Goal: Task Accomplishment & Management: Use online tool/utility

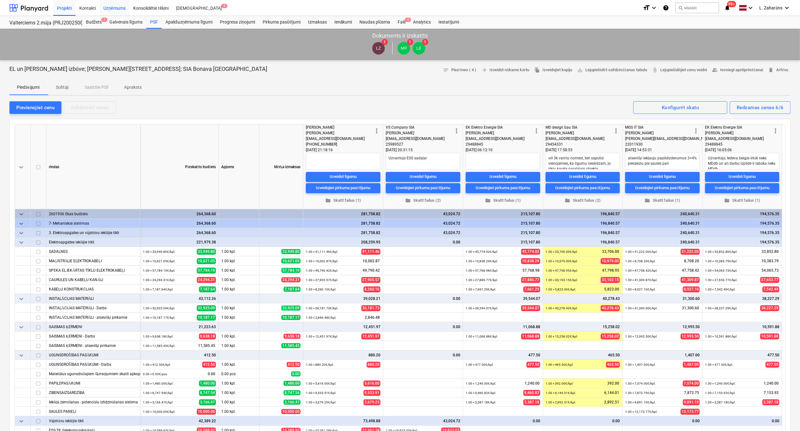
drag, startPoint x: 25, startPoint y: 5, endPoint x: 104, endPoint y: 3, distance: 79.0
click at [25, 5] on div at bounding box center [28, 8] width 39 height 16
type textarea "x"
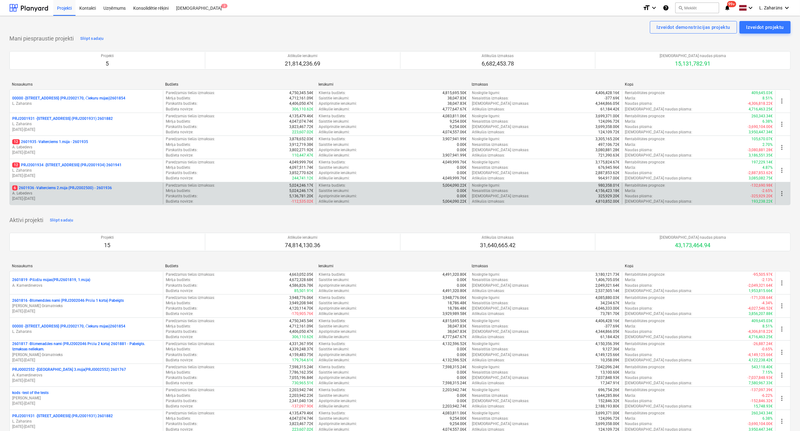
click at [47, 187] on p "6 2601936 - Valterciems 2.māja (PRJ2002500) - 2601936" at bounding box center [62, 187] width 100 height 5
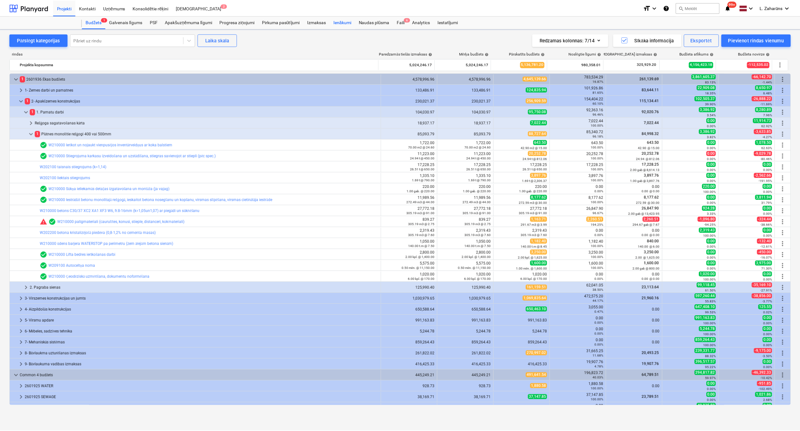
scroll to position [30, 0]
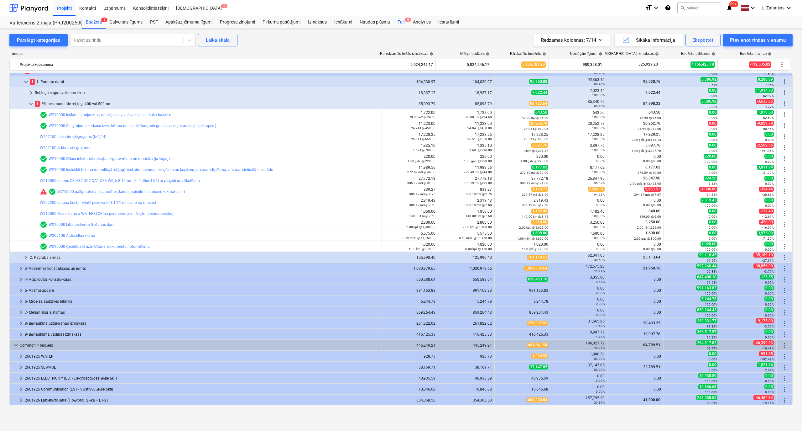
click at [402, 22] on div "Faili 6" at bounding box center [401, 22] width 15 height 13
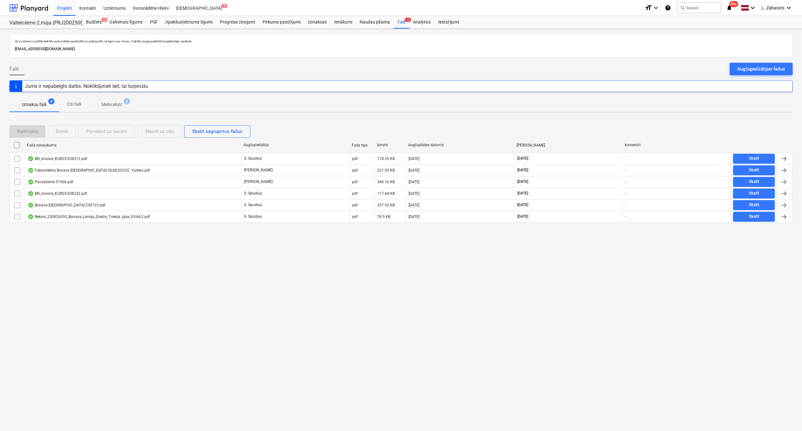
click at [108, 102] on p "Melnraksti" at bounding box center [112, 104] width 20 height 7
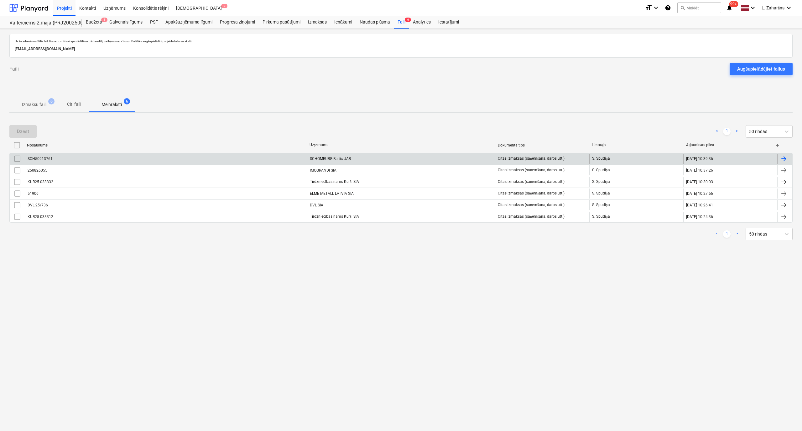
click at [108, 154] on div "SCH50913761" at bounding box center [166, 159] width 282 height 10
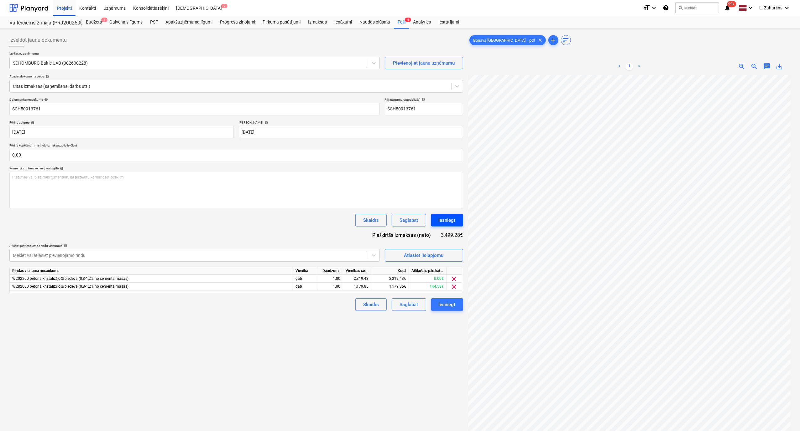
click at [441, 218] on div "Iesniegt" at bounding box center [447, 220] width 17 height 8
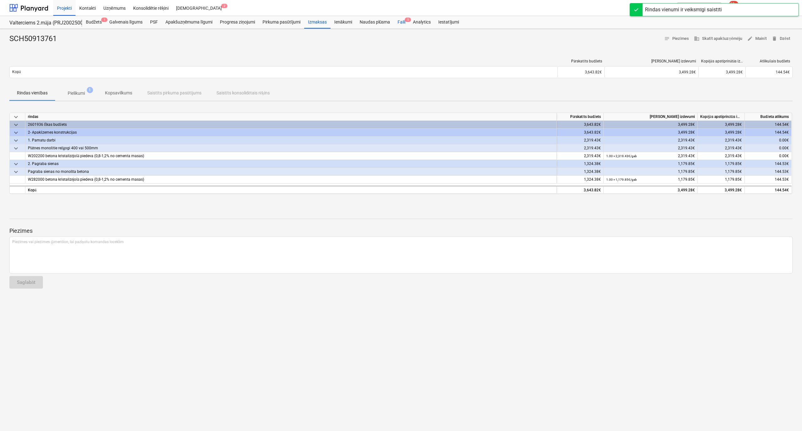
click at [402, 21] on div "Faili 5" at bounding box center [401, 22] width 15 height 13
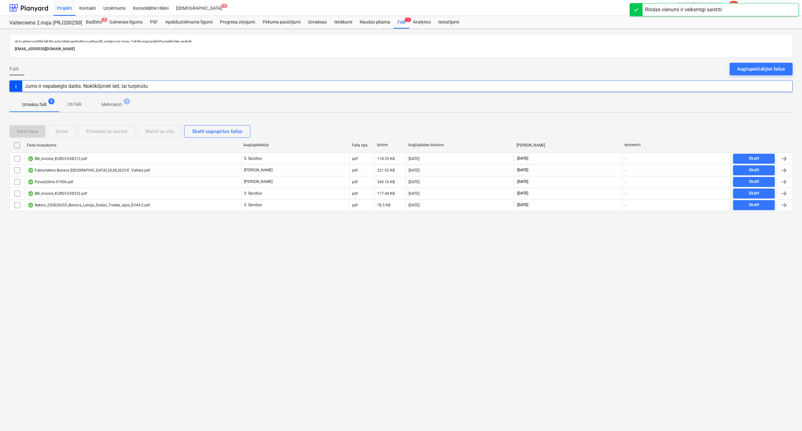
click at [114, 100] on span "Melnraksti 5" at bounding box center [111, 104] width 45 height 11
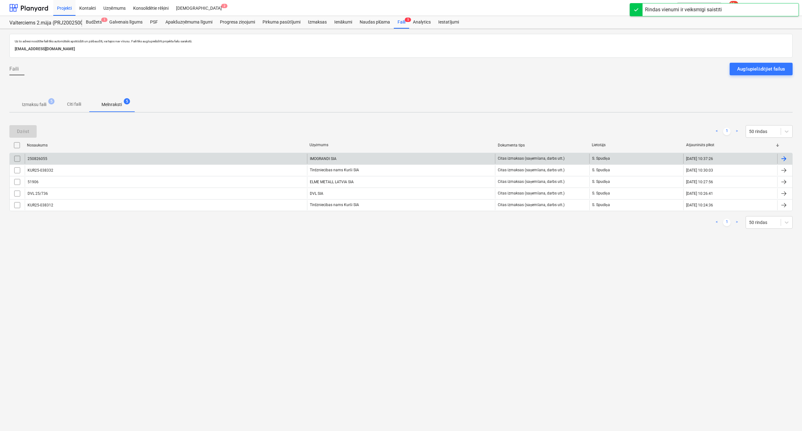
click at [100, 160] on div "250826055" at bounding box center [166, 159] width 282 height 10
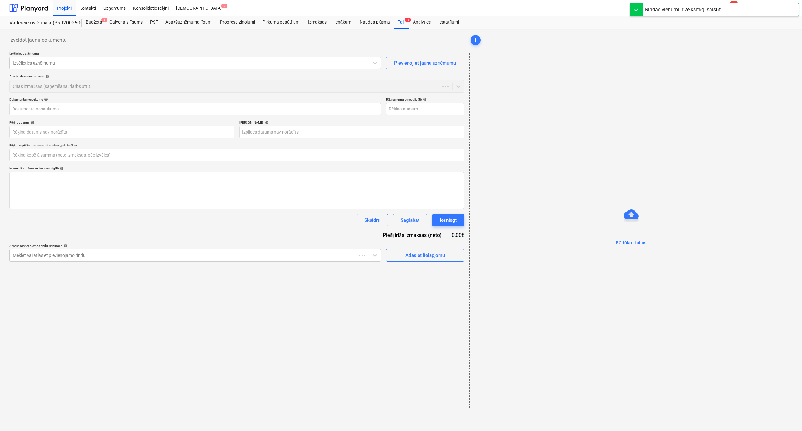
type input "250826055"
type input "[DATE]"
type input "0.00"
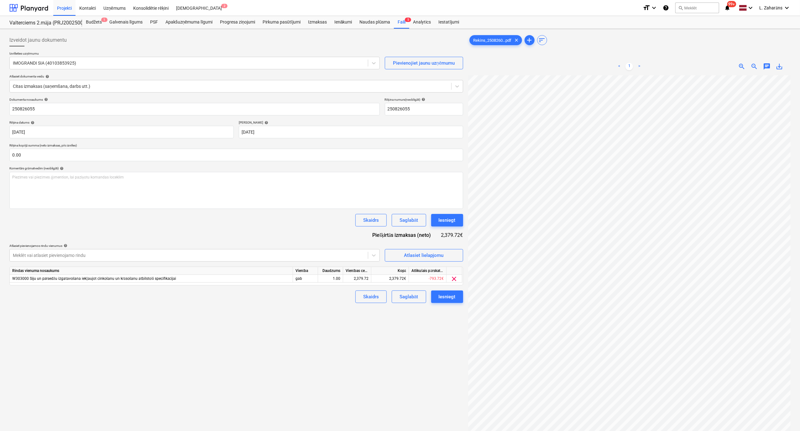
click at [441, 228] on div "Dokumenta nosaukums help 250826055 Rēķina numurs (neobligāti) help 250826055 Rē…" at bounding box center [236, 199] width 454 height 205
click at [444, 221] on div "Iesniegt" at bounding box center [447, 220] width 17 height 8
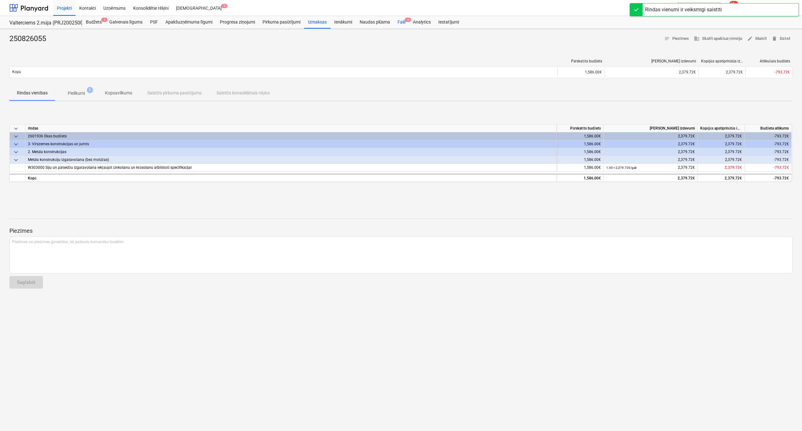
click at [399, 21] on div "Faili 4" at bounding box center [401, 22] width 15 height 13
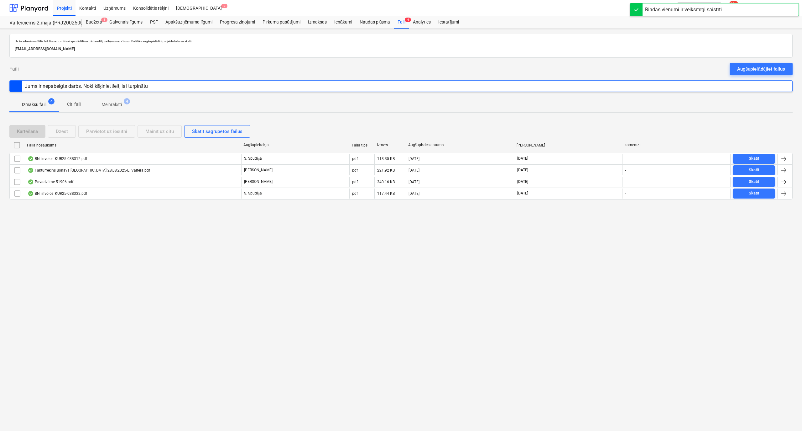
click at [112, 102] on p "Melnraksti" at bounding box center [112, 104] width 20 height 7
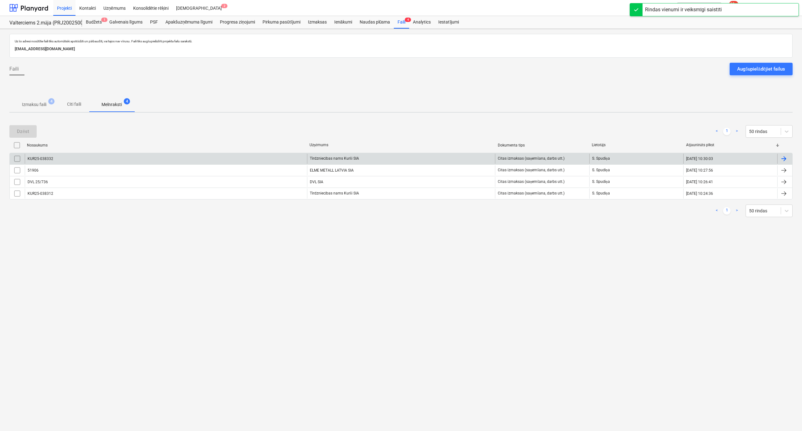
click at [91, 160] on div "KUR25-038332" at bounding box center [166, 159] width 282 height 10
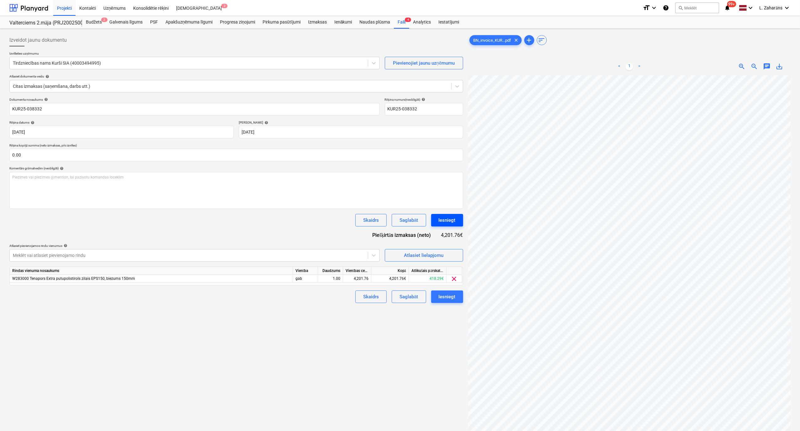
click at [447, 216] on button "Iesniegt" at bounding box center [447, 220] width 32 height 13
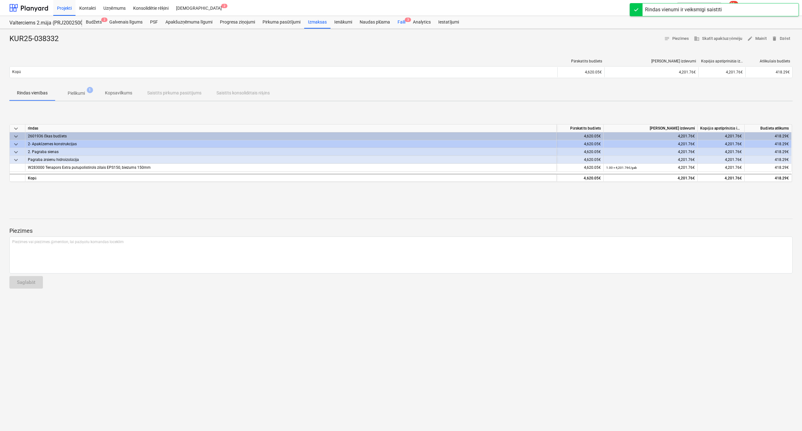
click at [399, 20] on div "Faili 3" at bounding box center [401, 22] width 15 height 13
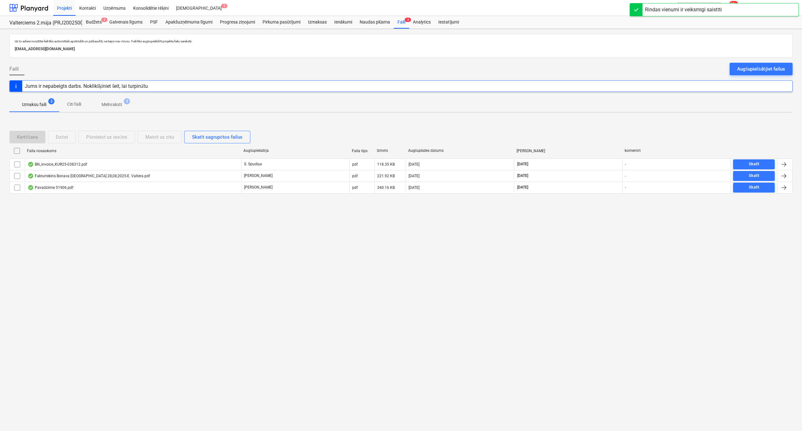
click at [108, 102] on p "Melnraksti" at bounding box center [112, 104] width 20 height 7
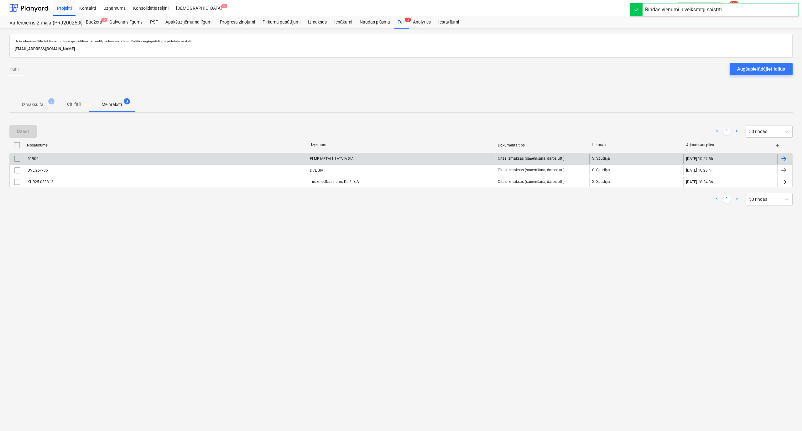
click at [63, 160] on div "51906" at bounding box center [166, 159] width 282 height 10
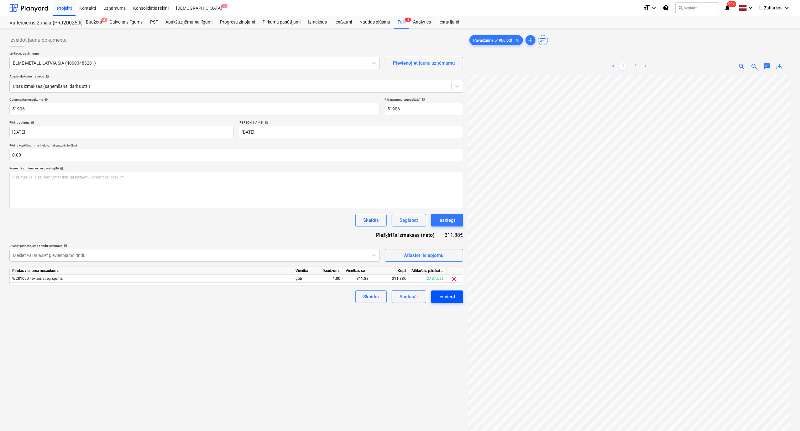
click at [452, 295] on div "Iesniegt" at bounding box center [447, 296] width 17 height 8
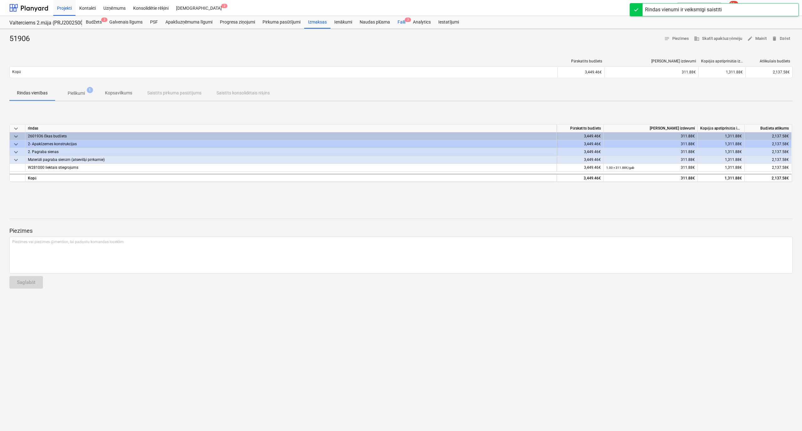
click at [403, 19] on div "Faili 2" at bounding box center [401, 22] width 15 height 13
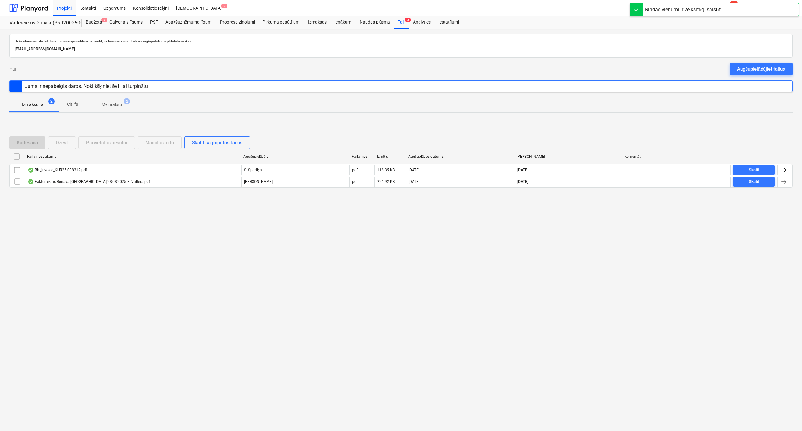
click at [113, 103] on p "Melnraksti" at bounding box center [112, 104] width 20 height 7
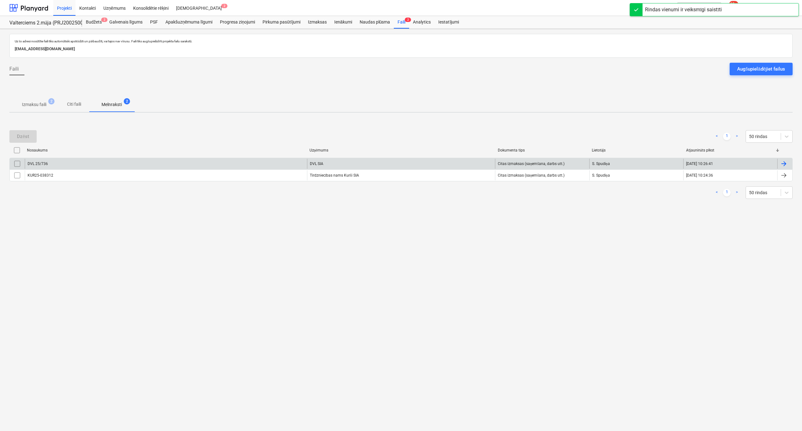
click at [117, 166] on div "DVL 25/736" at bounding box center [166, 164] width 282 height 10
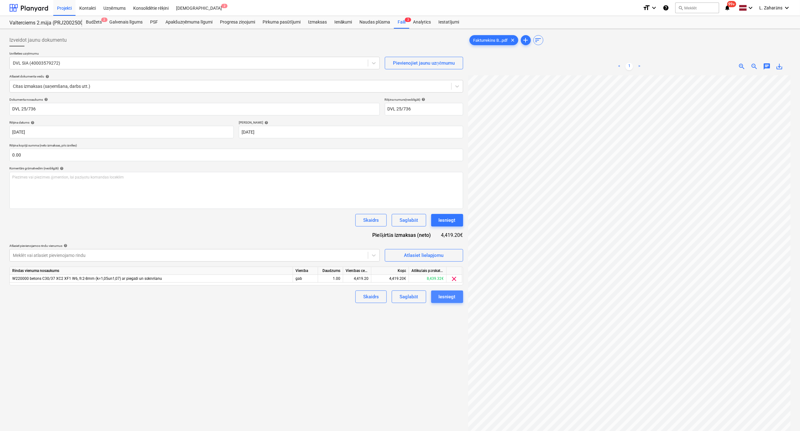
click at [438, 295] on button "Iesniegt" at bounding box center [447, 296] width 32 height 13
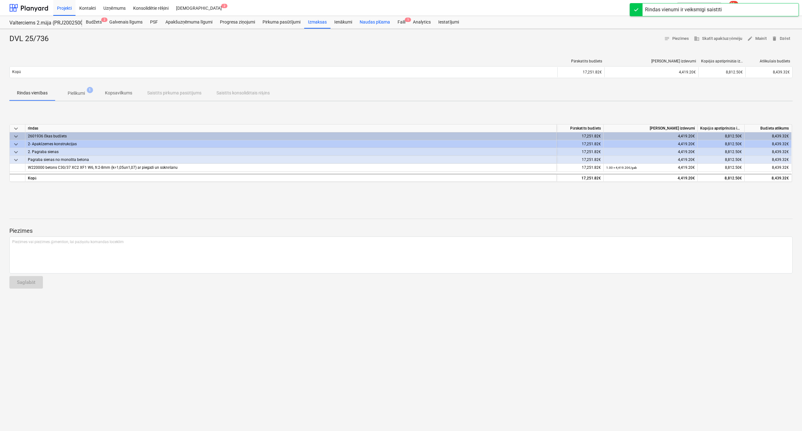
click at [399, 19] on div "Faili 1" at bounding box center [401, 22] width 15 height 13
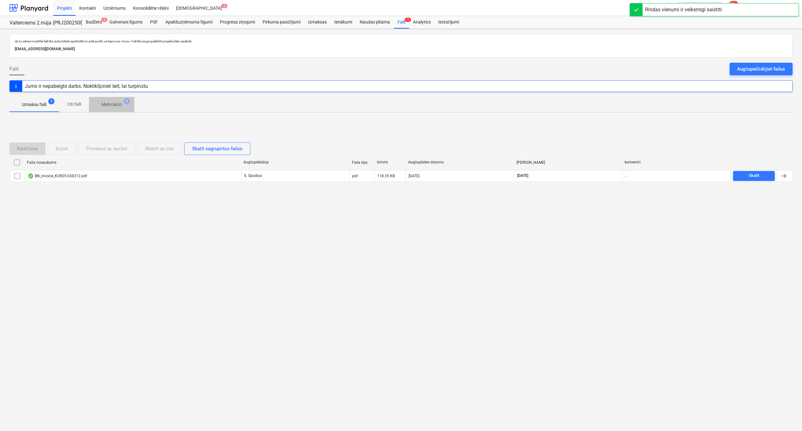
click at [114, 101] on span "Melnraksti 1" at bounding box center [111, 104] width 45 height 11
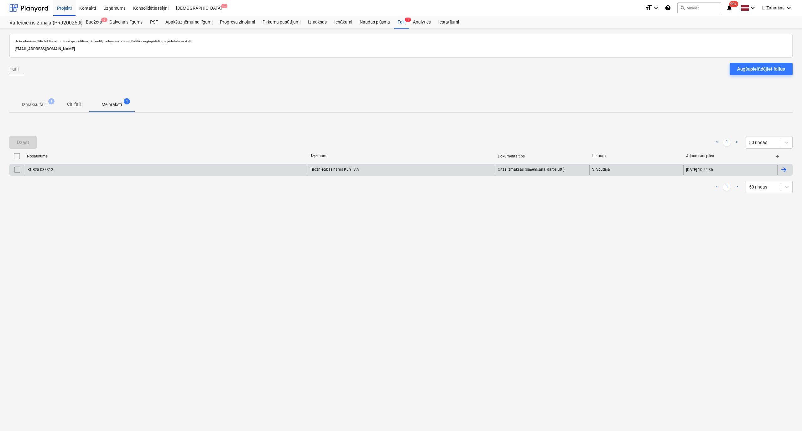
click at [101, 172] on div "KUR25-038312" at bounding box center [166, 170] width 282 height 10
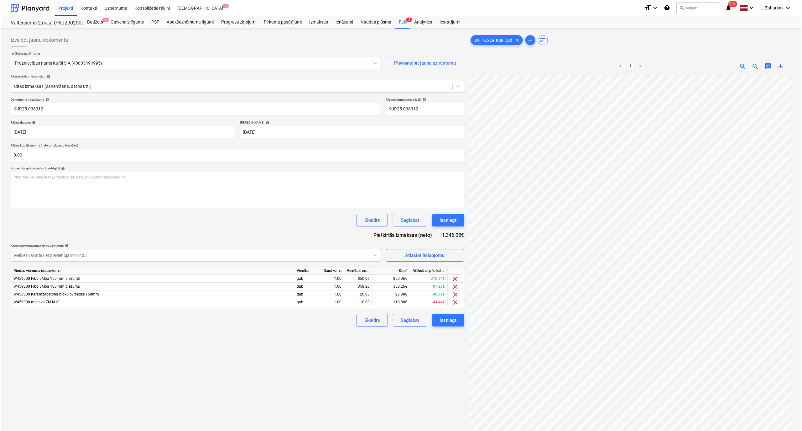
scroll to position [38, 0]
click at [448, 216] on button "Iesniegt" at bounding box center [447, 220] width 32 height 13
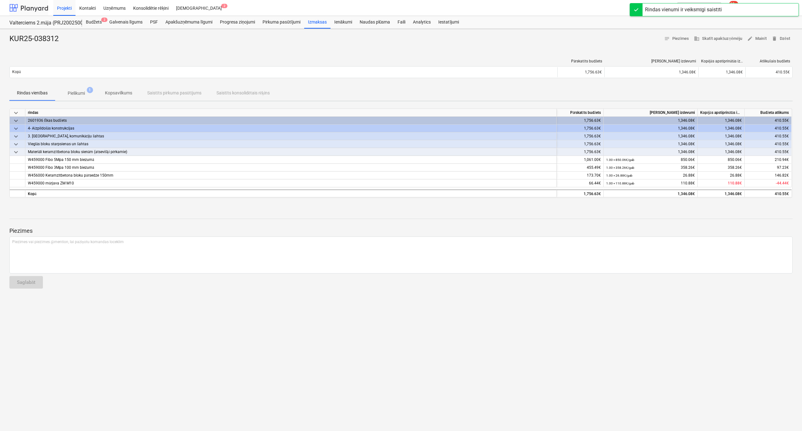
click at [34, 4] on div at bounding box center [28, 8] width 39 height 16
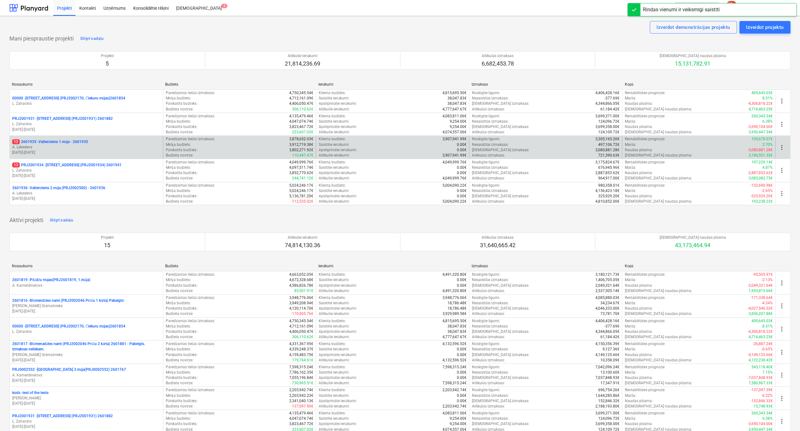
click at [68, 139] on div "12 2601935 - Valterciems 1.māja - 2601935 A. Lebedevs [DATE] - [DATE]" at bounding box center [86, 147] width 153 height 22
click at [28, 142] on p "12 2601935 - Valterciems 1.māja - 2601935" at bounding box center [50, 141] width 76 height 5
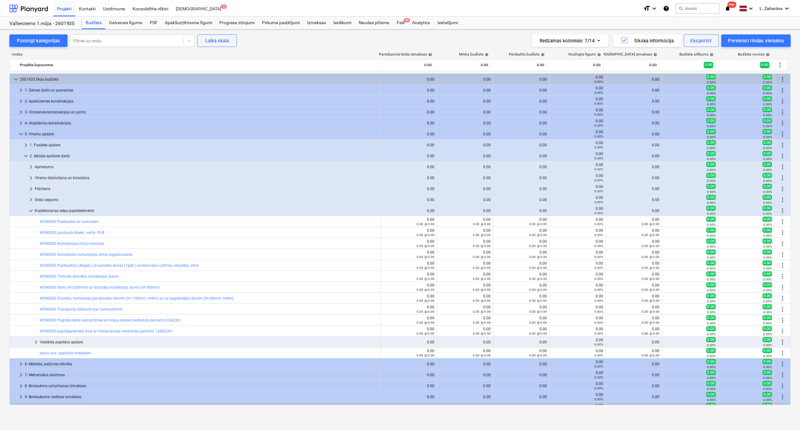
scroll to position [172, 0]
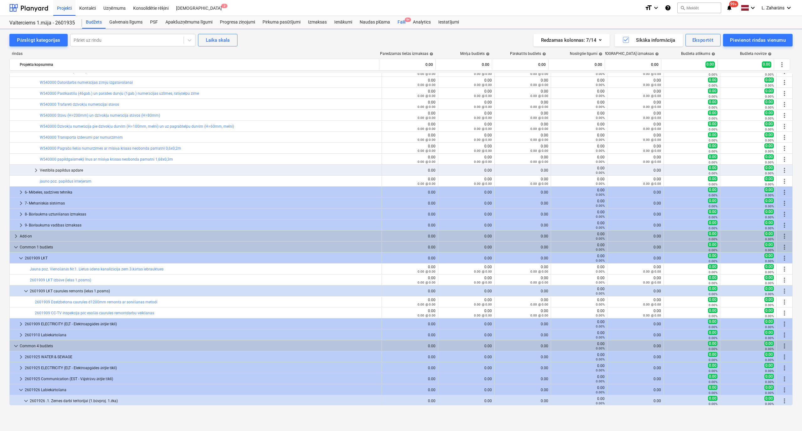
click at [402, 20] on div "Faili 9+" at bounding box center [401, 22] width 15 height 13
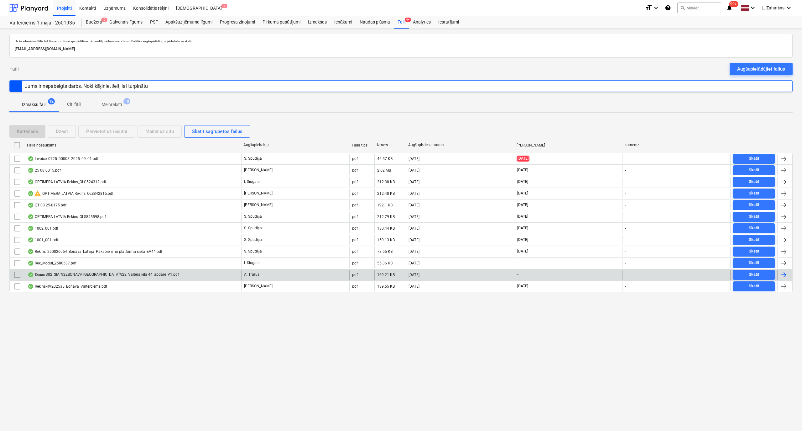
click at [207, 275] on div "Копия 302_SIA %22BONAVA [GEOGRAPHIC_DATA]%22_Valtera iela 44_apdare_V1.pdf" at bounding box center [133, 275] width 217 height 10
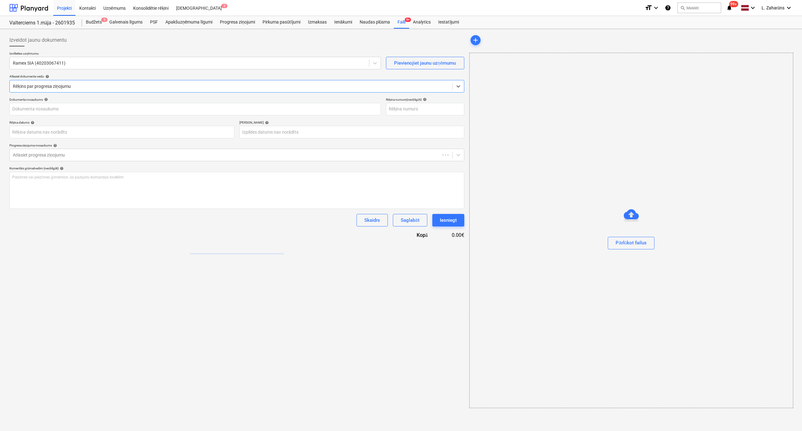
type input "302"
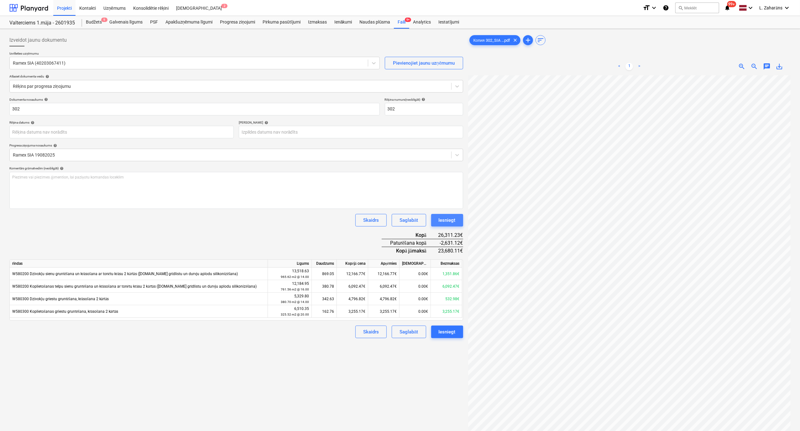
click at [449, 221] on div "Iesniegt" at bounding box center [447, 220] width 17 height 8
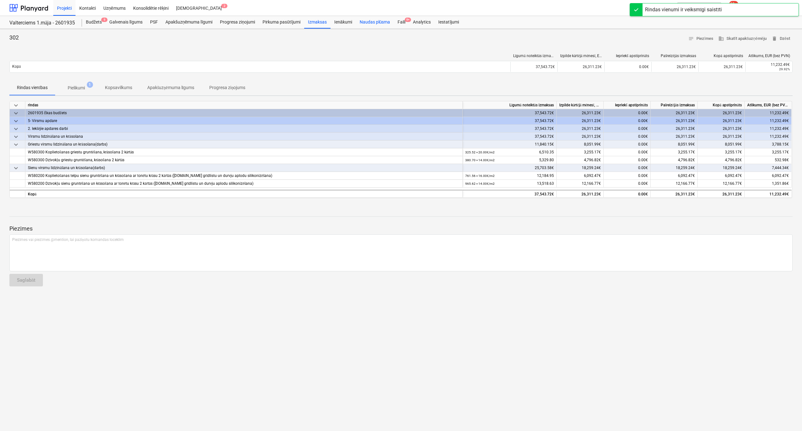
drag, startPoint x: 398, startPoint y: 20, endPoint x: 390, endPoint y: 24, distance: 8.7
click at [398, 20] on div "Faili 9+" at bounding box center [401, 22] width 15 height 13
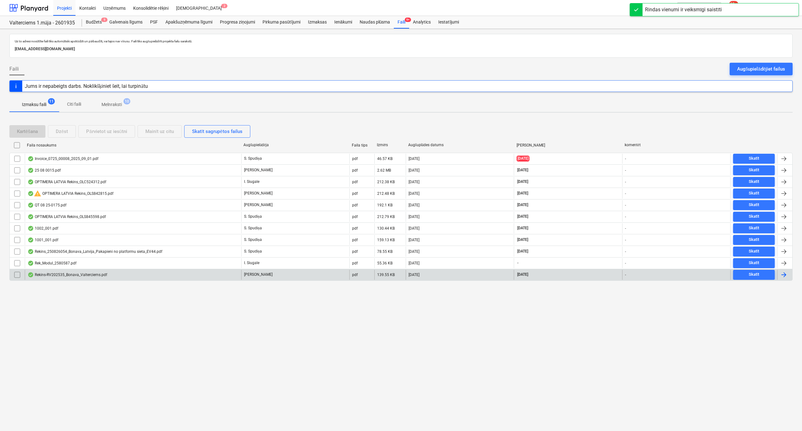
click at [181, 279] on div "Rekins-RV202535_Bonava_Valterciems.pdf" at bounding box center [133, 275] width 217 height 10
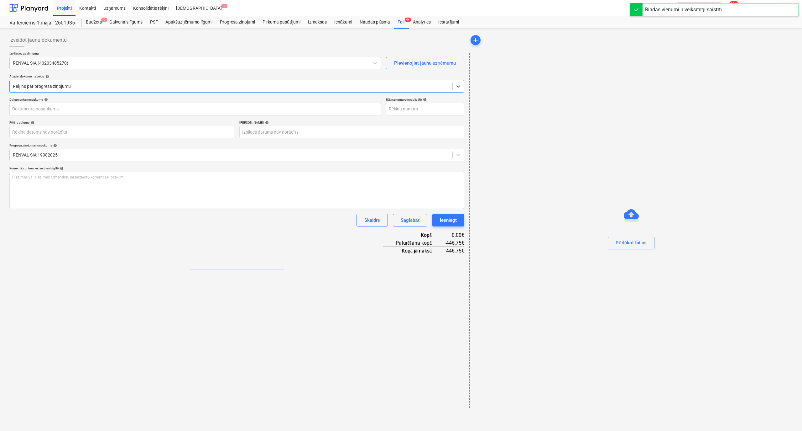
type input "RV-2025-35"
type input "[DATE]"
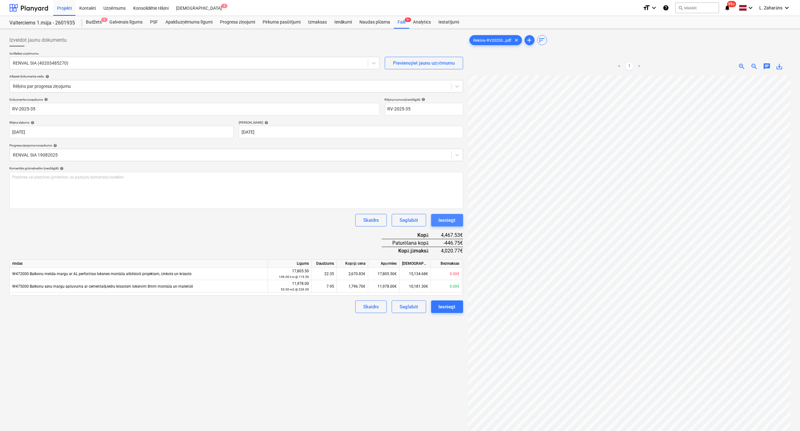
click at [442, 221] on div "Iesniegt" at bounding box center [447, 220] width 17 height 8
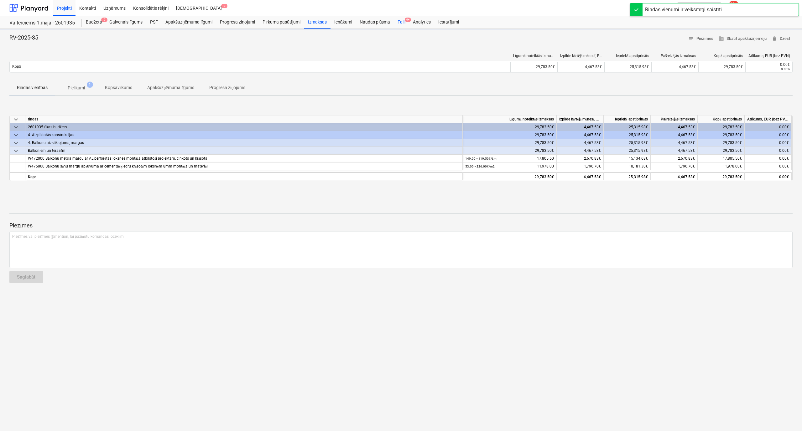
drag, startPoint x: 401, startPoint y: 22, endPoint x: 397, endPoint y: 23, distance: 3.9
click at [401, 22] on div "Faili 9+" at bounding box center [401, 22] width 15 height 13
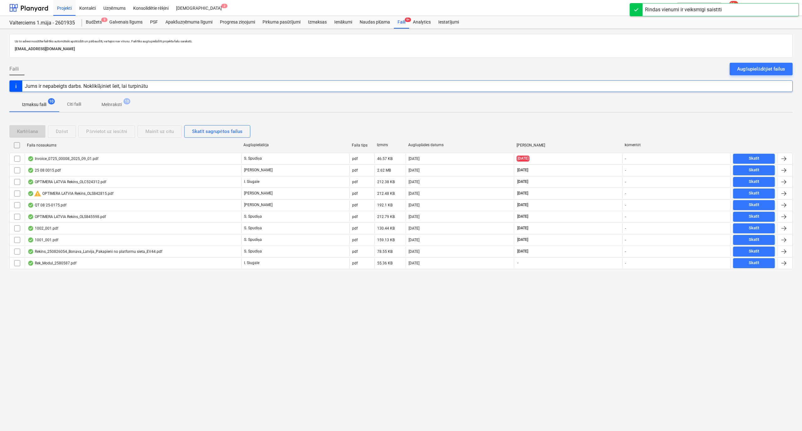
click at [111, 100] on span "Melnraksti 10" at bounding box center [111, 104] width 45 height 11
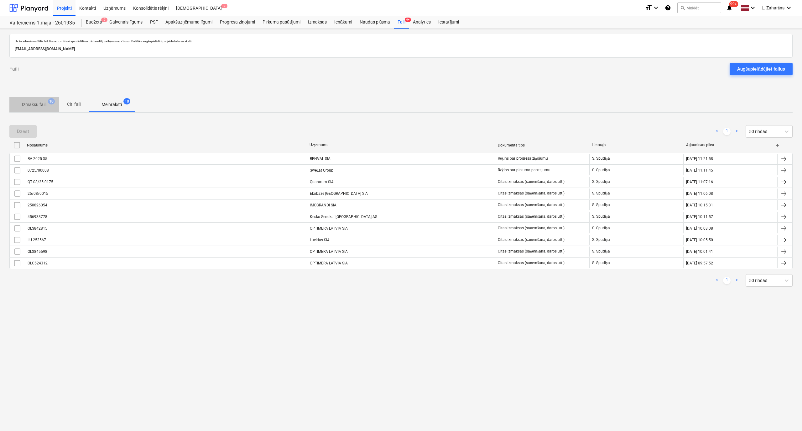
click at [23, 102] on p "Izmaksu faili" at bounding box center [34, 104] width 24 height 7
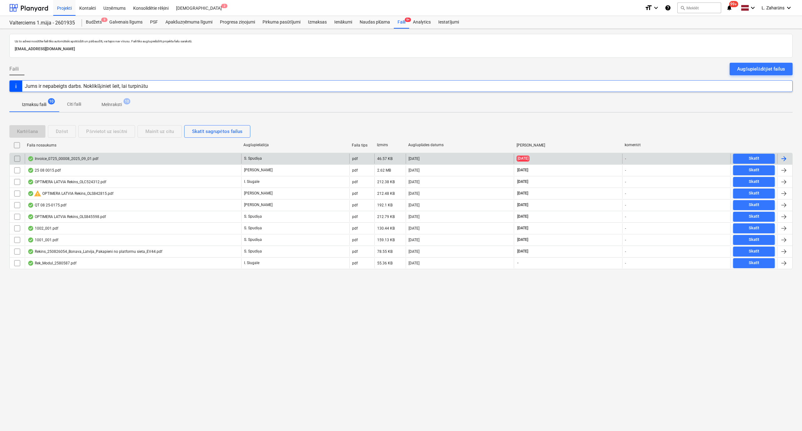
click at [60, 161] on div "Invoice_0725_00008_2025_09_01.pdf" at bounding box center [63, 158] width 71 height 5
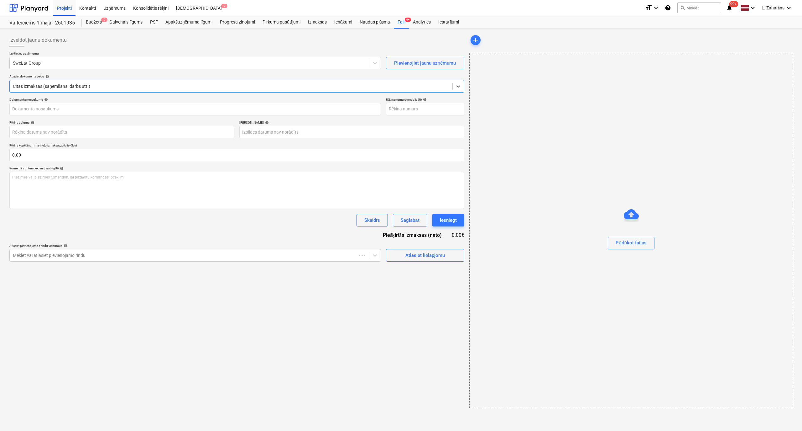
type input "0725/00008"
type input "[DATE]"
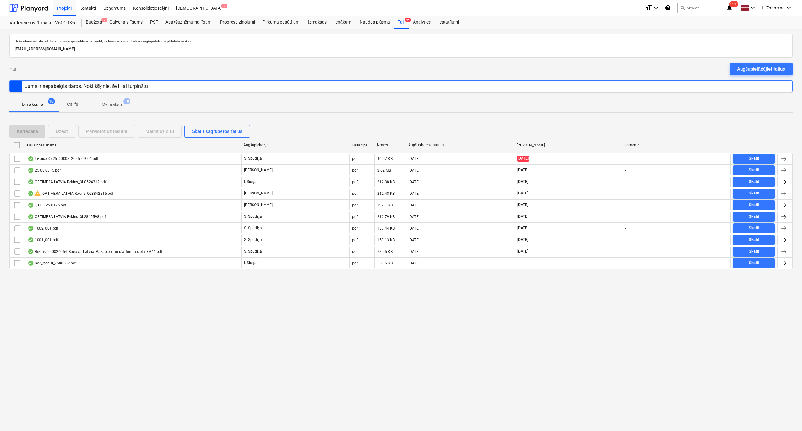
click at [109, 107] on p "Melnraksti" at bounding box center [112, 104] width 20 height 7
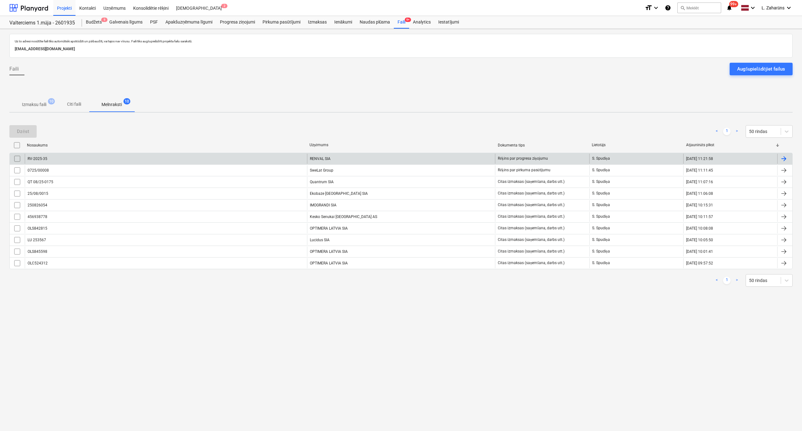
click at [87, 160] on div "RV-2025-35" at bounding box center [166, 159] width 282 height 10
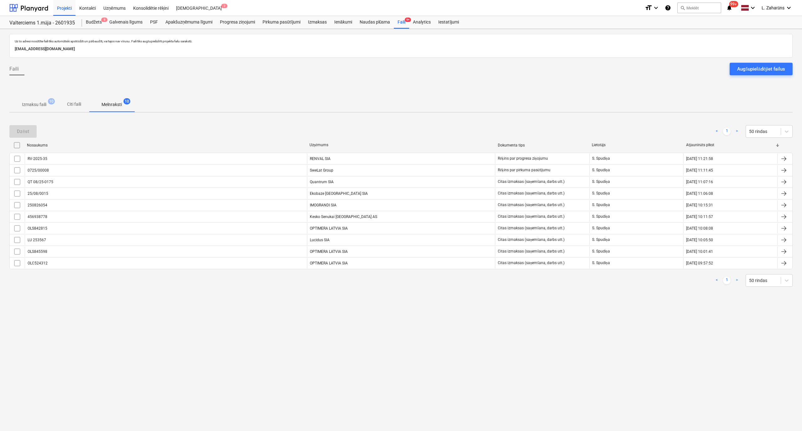
click at [32, 103] on p "Izmaksu faili" at bounding box center [34, 104] width 24 height 7
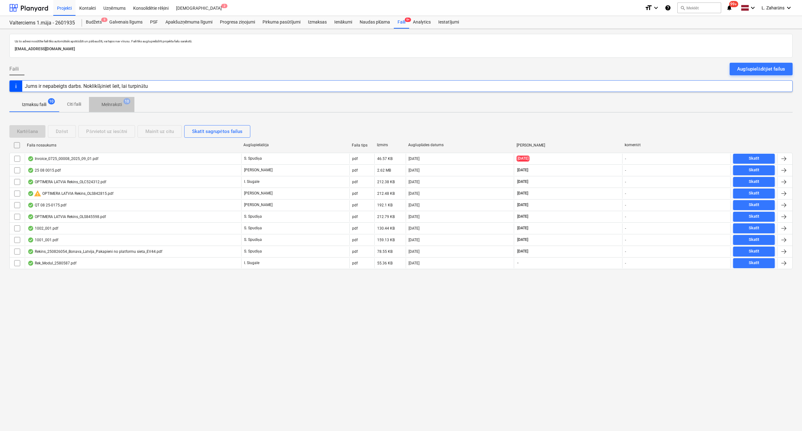
click at [109, 102] on p "Melnraksti" at bounding box center [112, 104] width 20 height 7
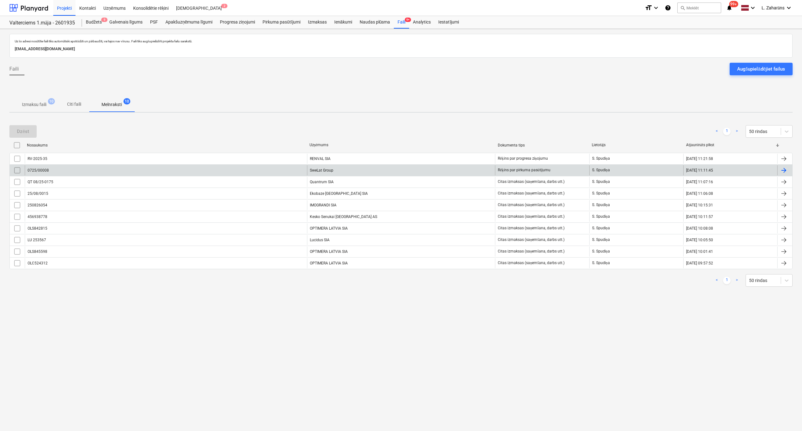
click at [79, 172] on div "0725/00008" at bounding box center [166, 170] width 282 height 10
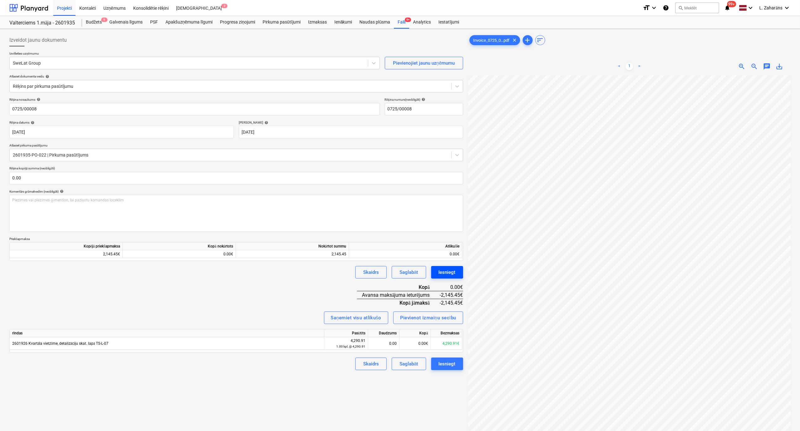
click at [445, 272] on div "Iesniegt" at bounding box center [447, 272] width 17 height 8
click at [83, 201] on p "Piezīmes vai piezīmes @mention, lai paziņotu komandas loceklim ﻿" at bounding box center [236, 199] width 448 height 5
click at [43, 176] on input "text" at bounding box center [236, 178] width 454 height 13
type input "0.00"
click at [39, 202] on p "Piezīmes vai piezīmes @mention, lai paziņotu komandas loceklim ﻿" at bounding box center [236, 199] width 448 height 5
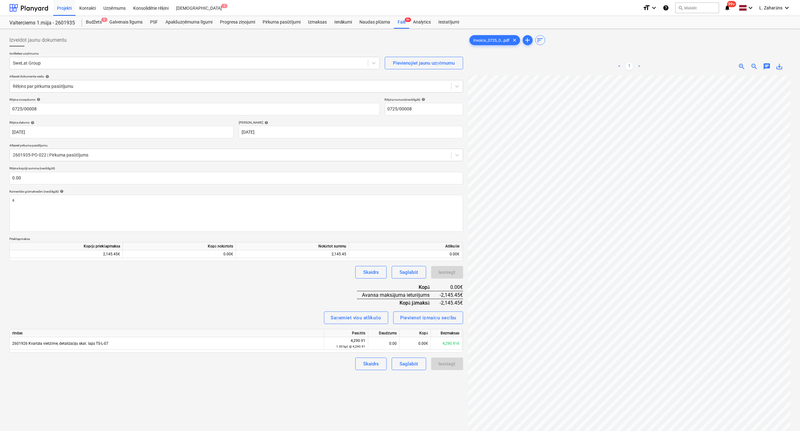
click at [270, 312] on div "Saņemiet visu atlikušo Pievienot izmaiņu secību" at bounding box center [236, 317] width 454 height 13
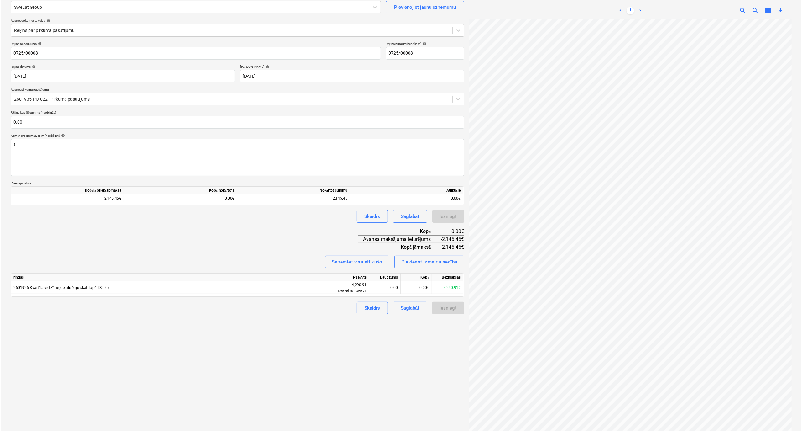
scroll to position [63, 0]
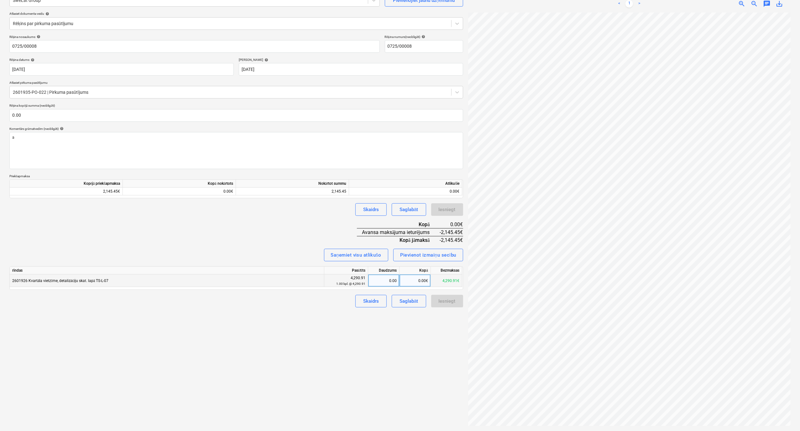
click at [407, 280] on div "0.00€" at bounding box center [415, 280] width 31 height 13
type input "66"
click at [278, 223] on div "Rēķina nosaukums help 0725/00008 Rēķina numurs (neobligāti) help 0725/00008 Rēķ…" at bounding box center [236, 171] width 454 height 273
click at [418, 276] on div "66.00€" at bounding box center [415, 280] width 31 height 13
click at [418, 276] on input "66" at bounding box center [415, 280] width 31 height 12
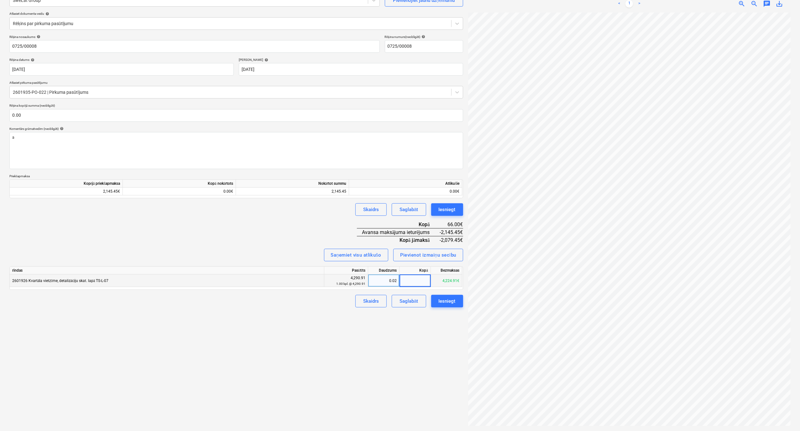
click at [446, 279] on div "4,224.91€" at bounding box center [446, 280] width 31 height 13
click at [446, 279] on div "4,290.91€" at bounding box center [446, 280] width 31 height 13
copy div "4,290.91"
click at [411, 279] on div "0.00€" at bounding box center [415, 280] width 31 height 13
type input "4,290.91"
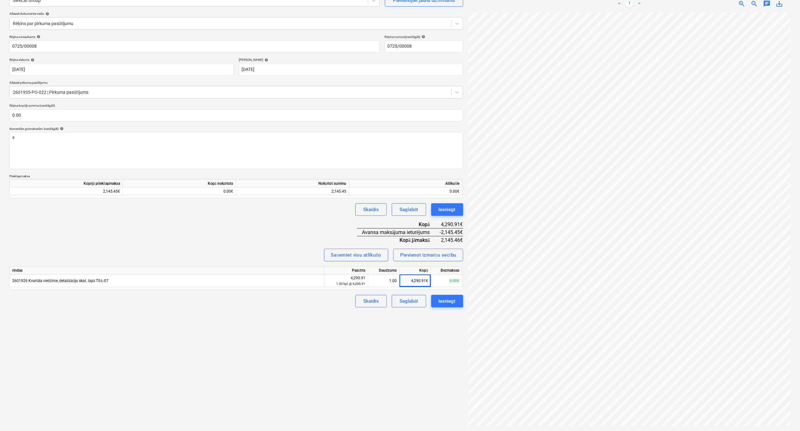
click at [275, 239] on div "Rēķina nosaukums help 0725/00008 Rēķina numurs (neobligāti) help 0725/00008 Rēķ…" at bounding box center [236, 171] width 454 height 273
click at [439, 210] on div "Iesniegt" at bounding box center [447, 209] width 17 height 8
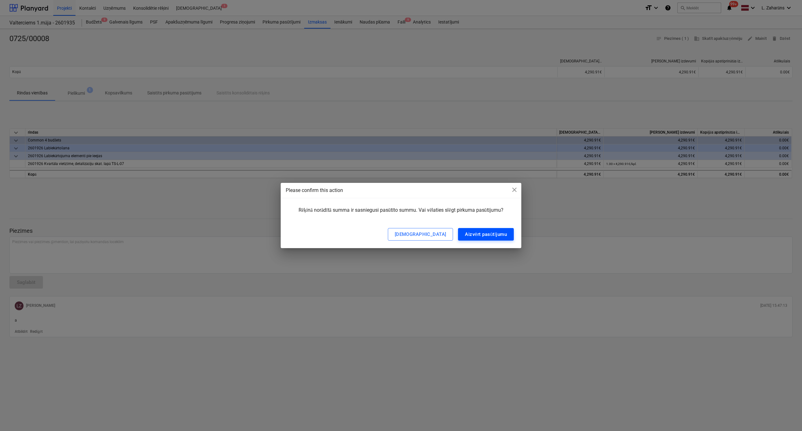
click at [471, 236] on div "Aizvērt pasūtījumu" at bounding box center [486, 234] width 42 height 8
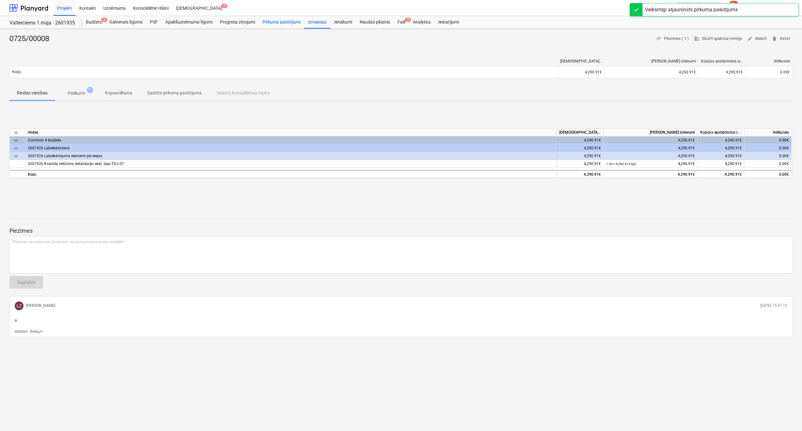
click at [266, 23] on div "Pirkuma pasūtījumi" at bounding box center [281, 22] width 45 height 13
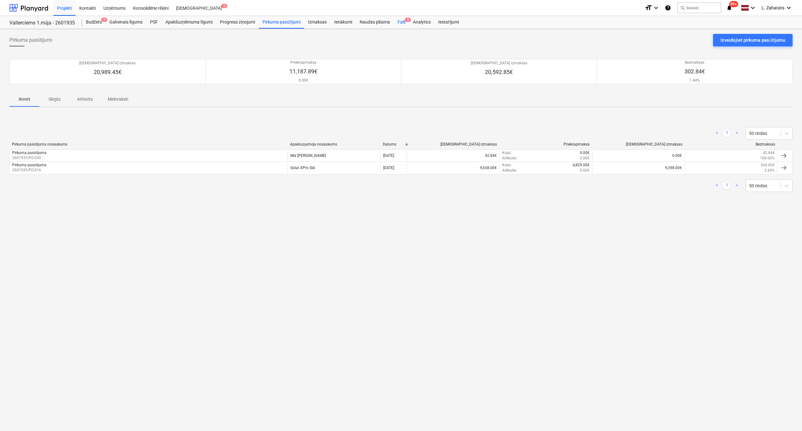
click at [396, 22] on div "Faili 9" at bounding box center [401, 22] width 15 height 13
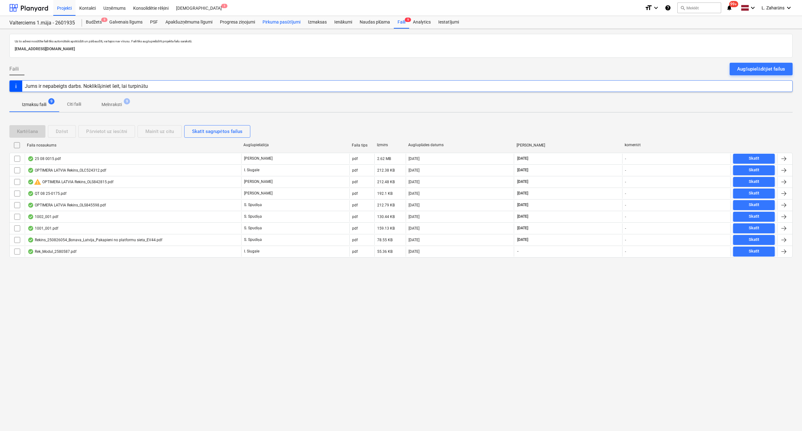
click at [272, 22] on div "Pirkuma pasūtījumi" at bounding box center [281, 22] width 45 height 13
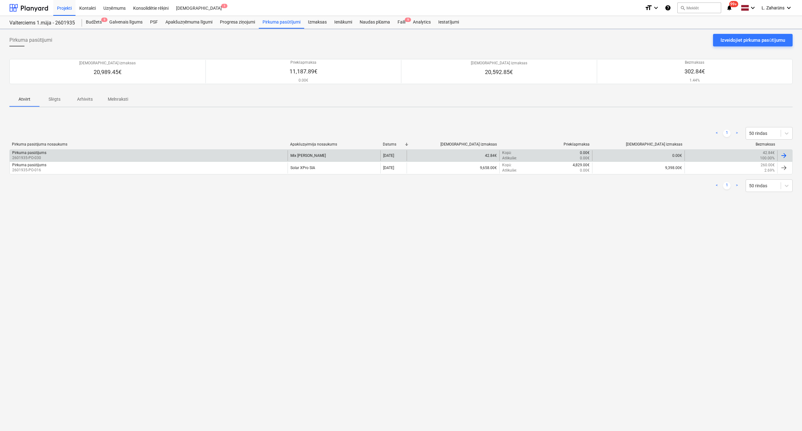
click at [102, 156] on div "Pirkuma pasūtījums 2601935-PO-030" at bounding box center [149, 155] width 278 height 11
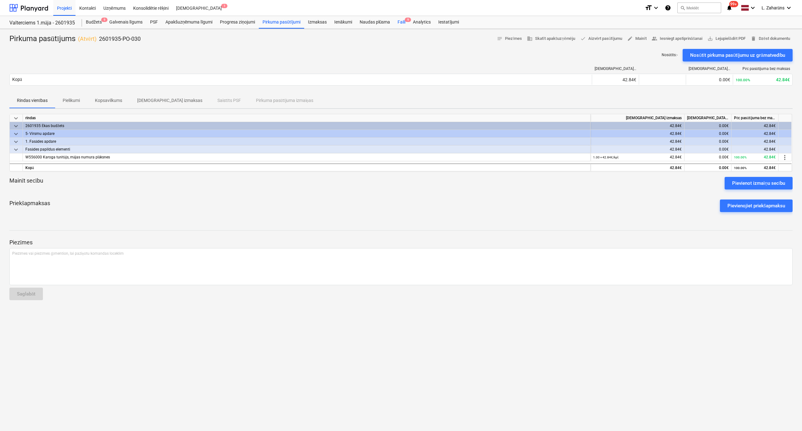
click at [399, 21] on div "Faili 9" at bounding box center [401, 22] width 15 height 13
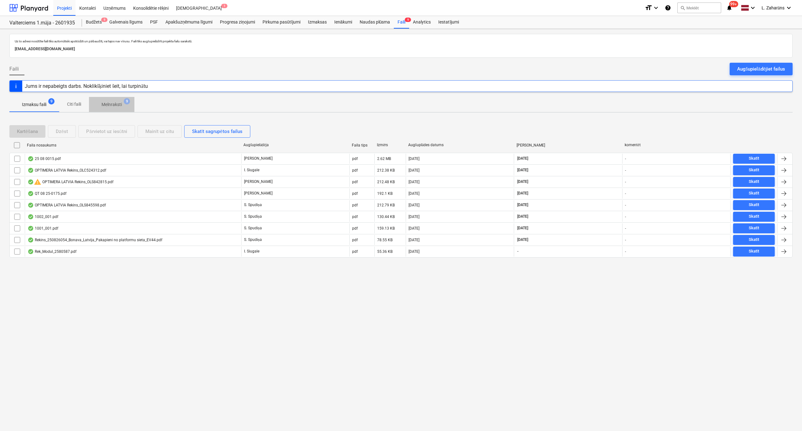
click at [113, 104] on p "Melnraksti" at bounding box center [112, 104] width 20 height 7
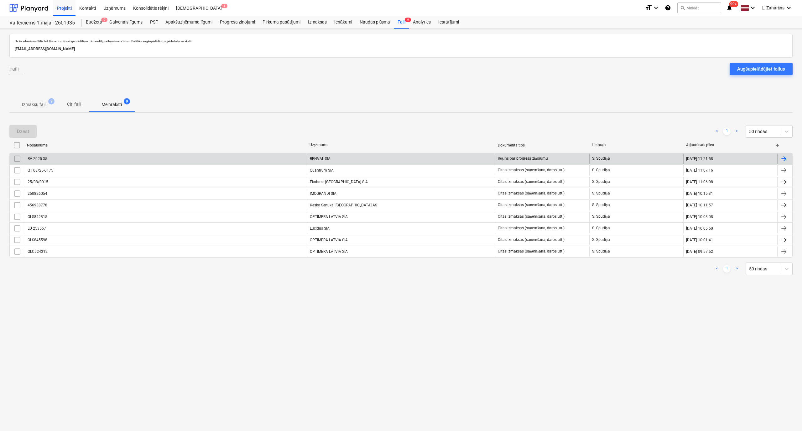
click at [75, 160] on div "RV-2025-35" at bounding box center [166, 159] width 282 height 10
click at [53, 158] on div "RV-2025-35" at bounding box center [166, 159] width 282 height 10
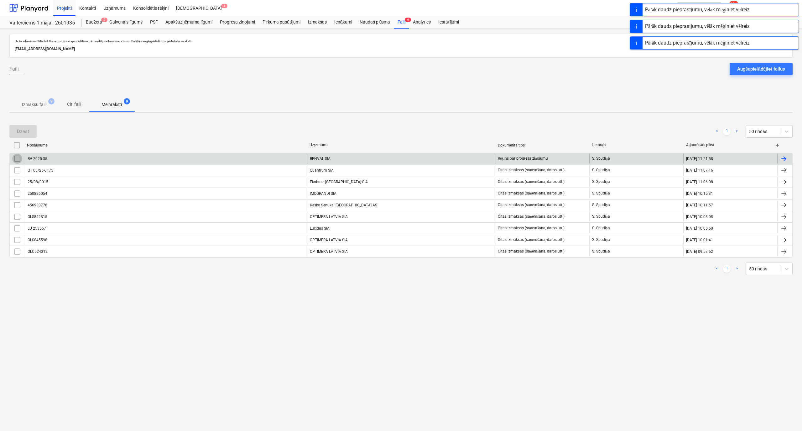
click at [19, 161] on input "checkbox" at bounding box center [17, 159] width 10 height 10
click at [22, 126] on button "Dzēst" at bounding box center [22, 131] width 27 height 13
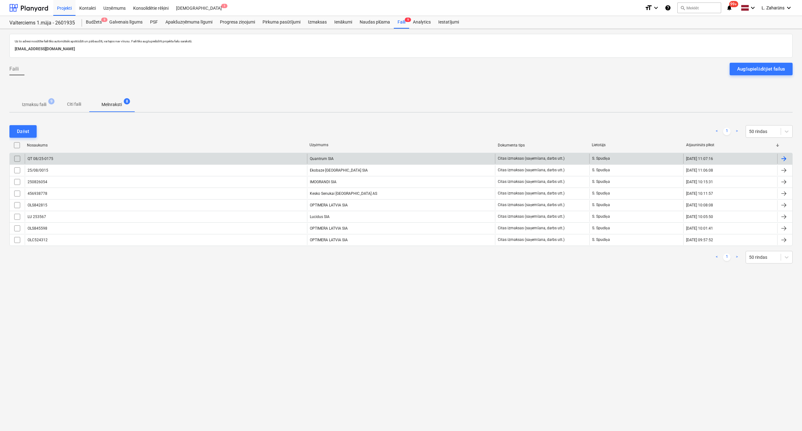
click at [167, 159] on div "QT 08/25-0175" at bounding box center [166, 159] width 282 height 10
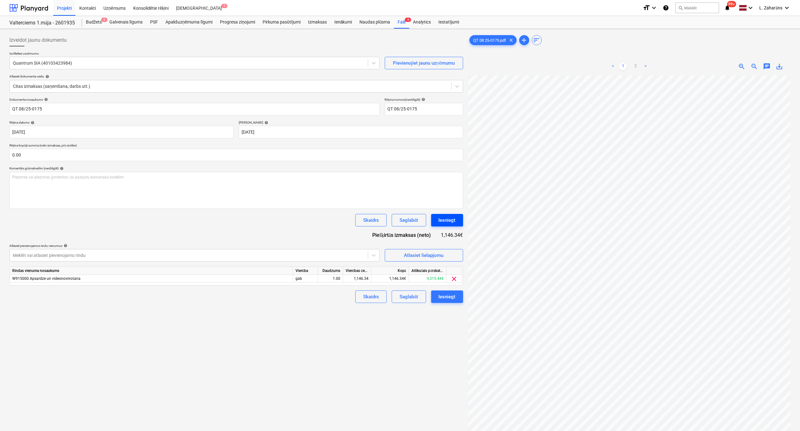
click at [442, 217] on div "Iesniegt" at bounding box center [447, 220] width 17 height 8
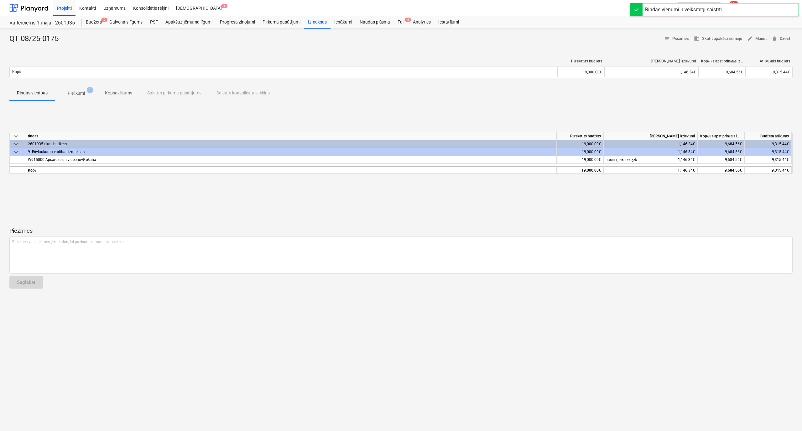
drag, startPoint x: 400, startPoint y: 22, endPoint x: 393, endPoint y: 28, distance: 9.5
click at [400, 22] on div "Faili 8" at bounding box center [401, 22] width 15 height 13
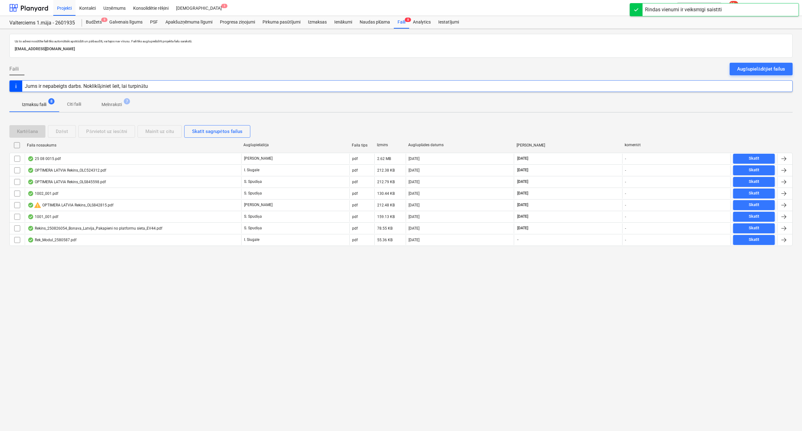
click at [117, 101] on span "Melnraksti 7" at bounding box center [111, 104] width 45 height 11
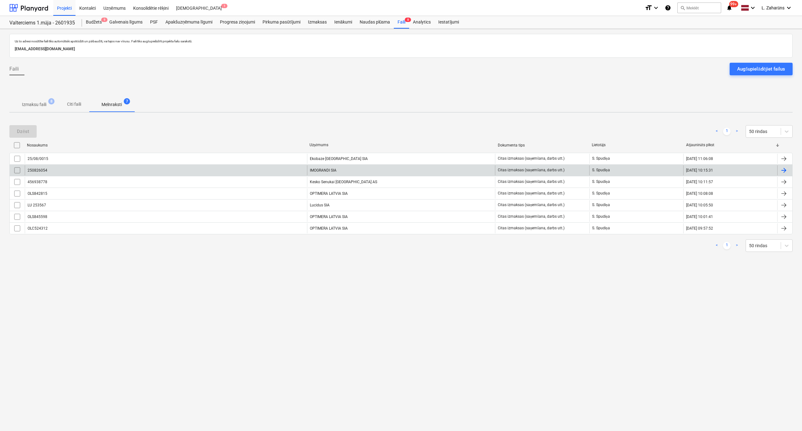
click at [147, 170] on div "250826054" at bounding box center [166, 170] width 282 height 10
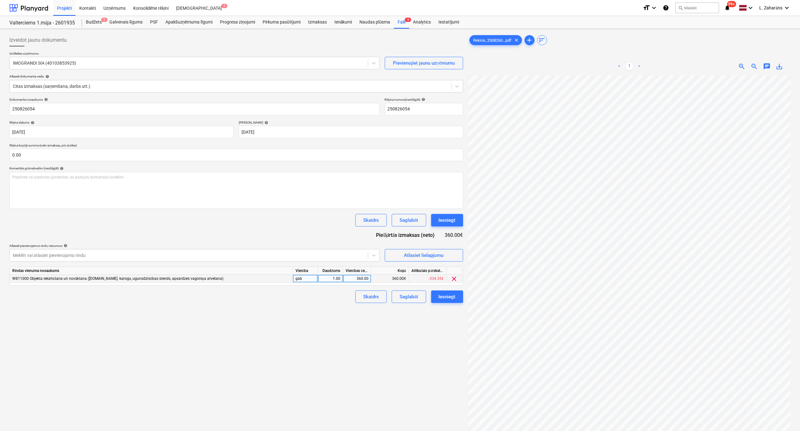
click at [358, 277] on div "360.00" at bounding box center [357, 279] width 23 height 8
type input "780"
click at [59, 187] on div "Piezīmes vai piezīmes @mention, lai paziņotu komandas loceklim ﻿" at bounding box center [236, 190] width 454 height 37
type input "ieskaitot volejbola laukumam"
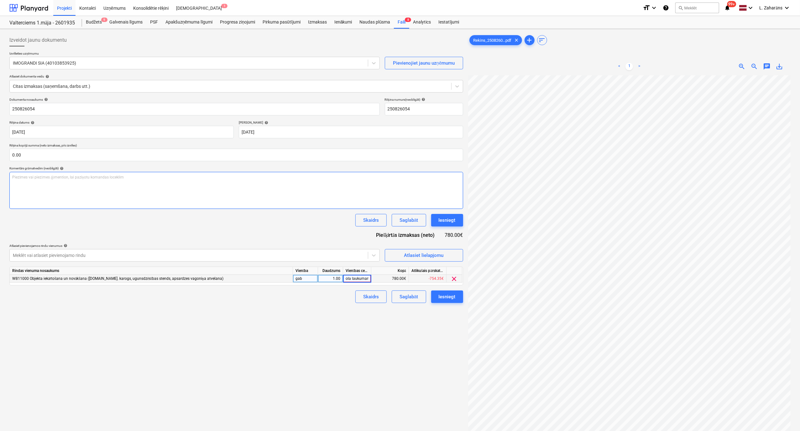
click at [59, 187] on div "Piezīmes vai piezīmes @mention, lai paziņotu komandas loceklim ﻿" at bounding box center [236, 190] width 454 height 37
click at [53, 176] on p "Piezīmes vai piezīmes @mention, lai paziņotu komandas loceklim ﻿" at bounding box center [236, 177] width 448 height 5
click at [28, 174] on div "ieskaitot volejbola laukumam" at bounding box center [236, 190] width 454 height 37
click at [443, 295] on div "Iesniegt" at bounding box center [447, 296] width 17 height 8
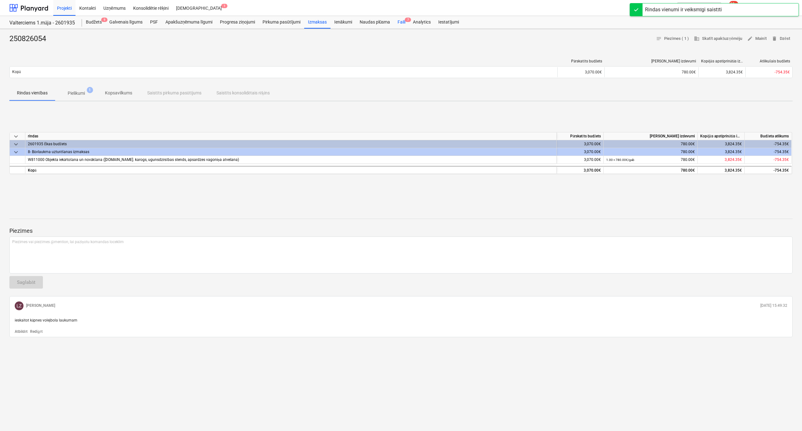
click at [399, 19] on div "Faili 7" at bounding box center [401, 22] width 15 height 13
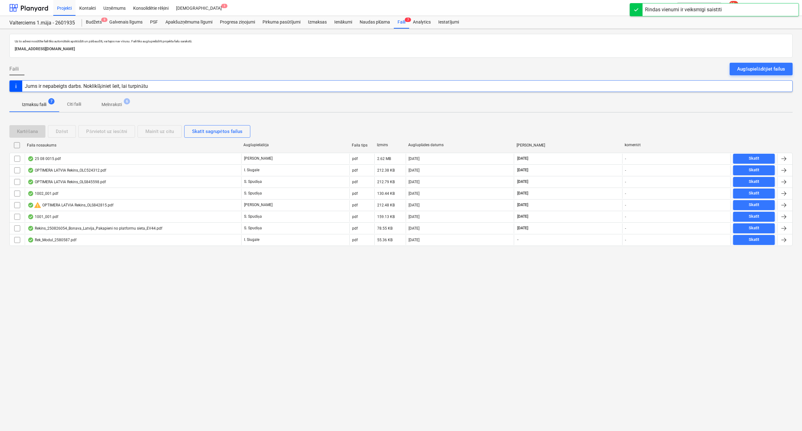
click at [113, 101] on span "Melnraksti 6" at bounding box center [111, 104] width 45 height 11
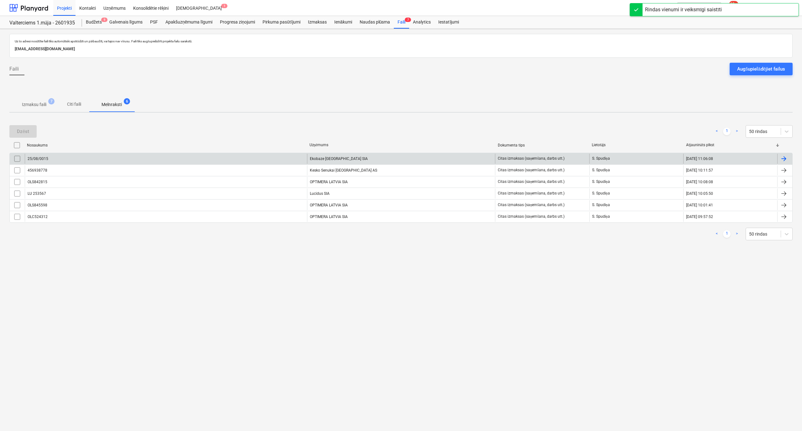
click at [94, 158] on div "25/08/0015" at bounding box center [166, 159] width 282 height 10
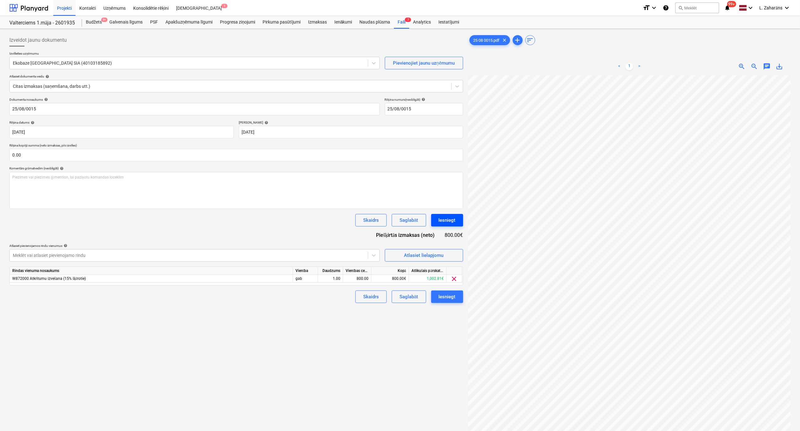
click at [453, 216] on div "Iesniegt" at bounding box center [447, 220] width 17 height 8
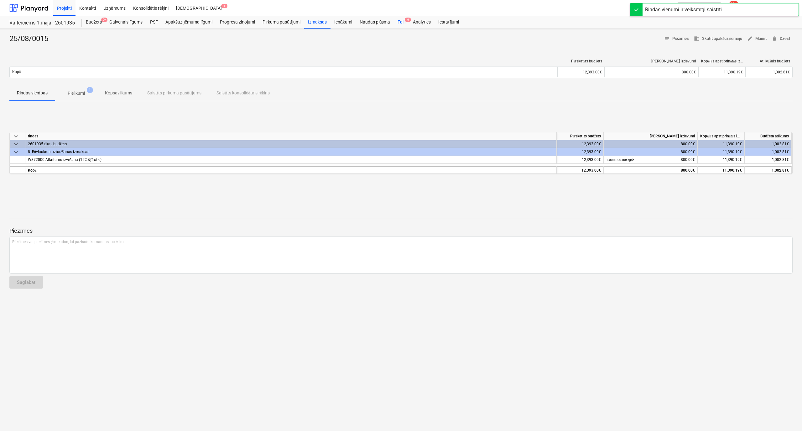
click at [399, 21] on div "Faili 6" at bounding box center [401, 22] width 15 height 13
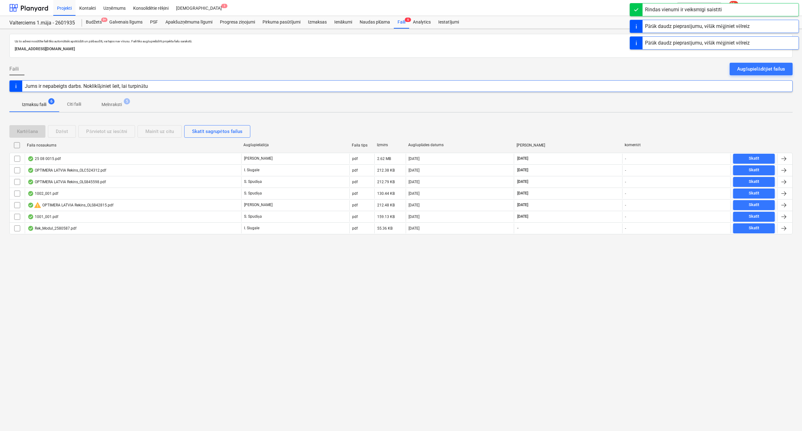
click at [112, 103] on p "Melnraksti" at bounding box center [112, 104] width 20 height 7
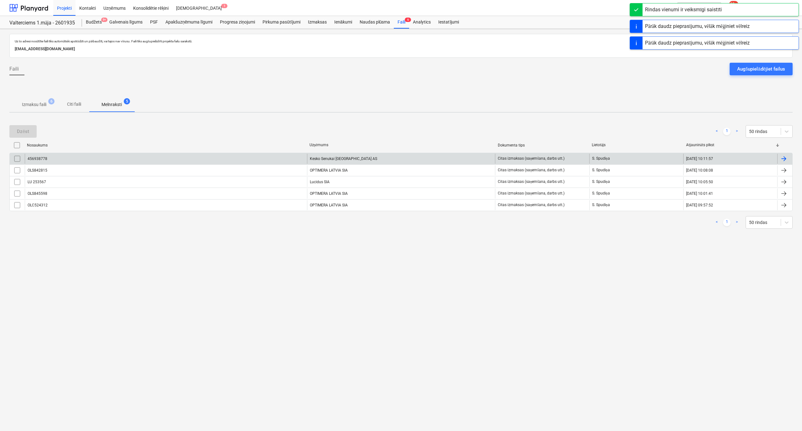
click at [102, 156] on div "456938778" at bounding box center [166, 159] width 282 height 10
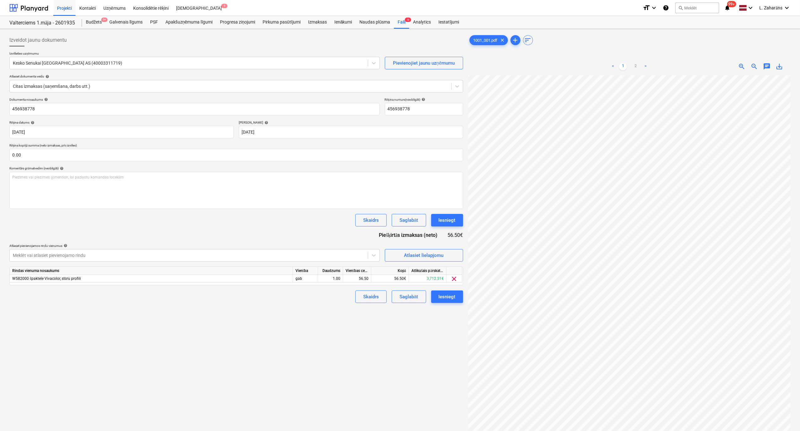
scroll to position [53, 0]
click at [440, 221] on div "Iesniegt" at bounding box center [447, 220] width 17 height 8
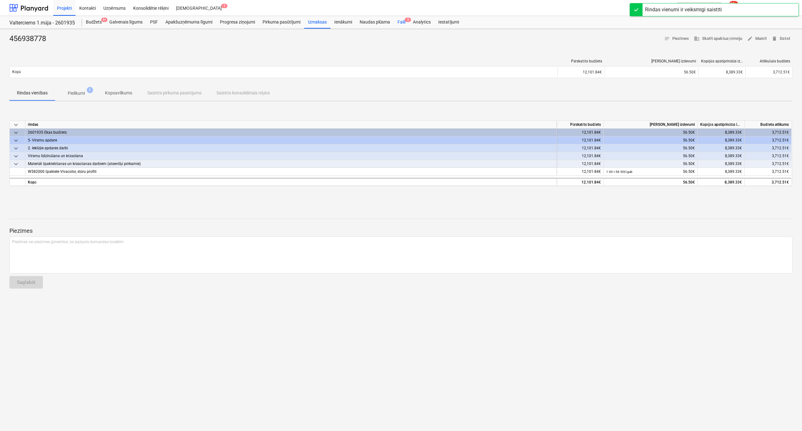
drag, startPoint x: 401, startPoint y: 21, endPoint x: 396, endPoint y: 24, distance: 5.1
click at [401, 21] on div "Faili 5" at bounding box center [401, 22] width 15 height 13
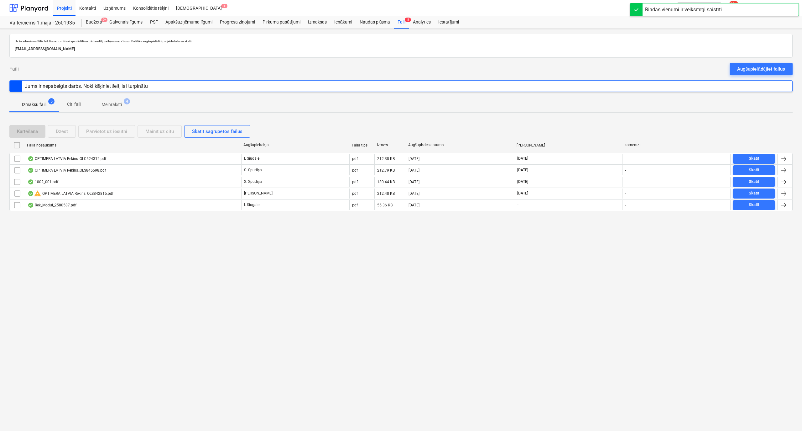
click at [113, 103] on p "Melnraksti" at bounding box center [112, 104] width 20 height 7
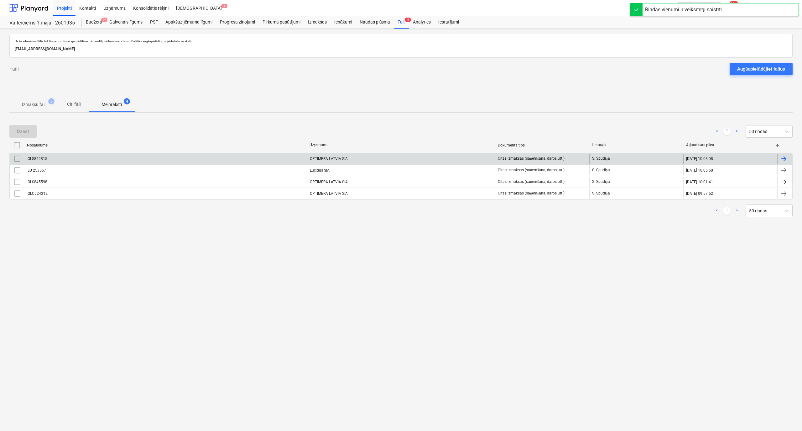
click at [90, 159] on div "OLS842815" at bounding box center [166, 159] width 282 height 10
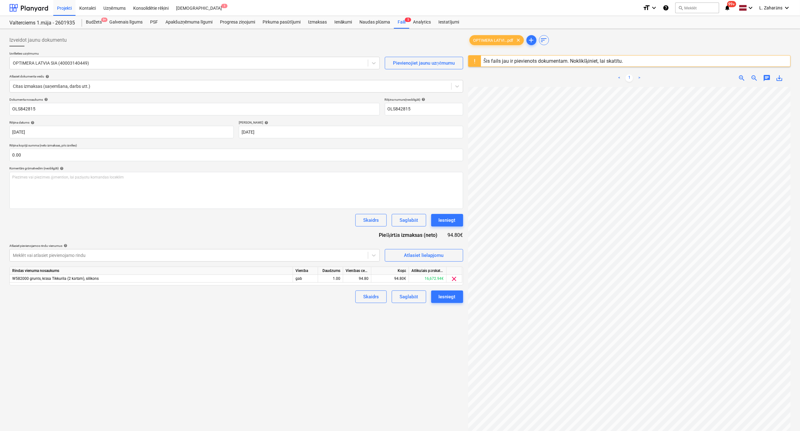
click at [505, 60] on div "Šis fails jau ir pievienots dokumentam. Noklikšķiniet, lai skatītu." at bounding box center [554, 61] width 140 height 6
click at [449, 215] on button "Iesniegt" at bounding box center [447, 220] width 32 height 13
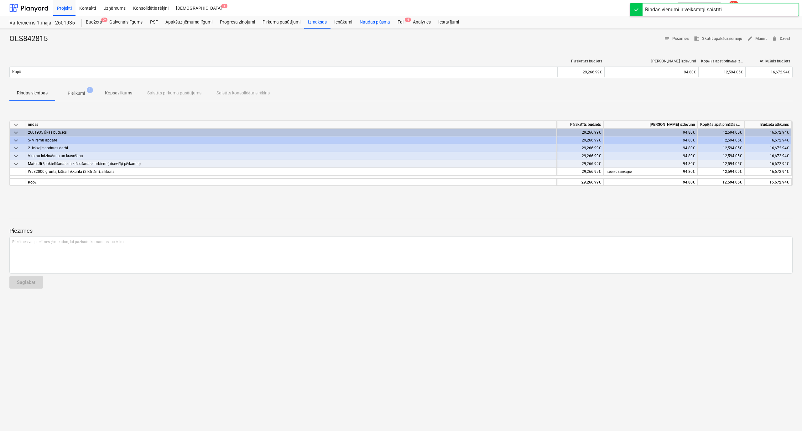
drag, startPoint x: 403, startPoint y: 19, endPoint x: 391, endPoint y: 28, distance: 14.1
click at [403, 20] on div "Faili 4" at bounding box center [401, 22] width 15 height 13
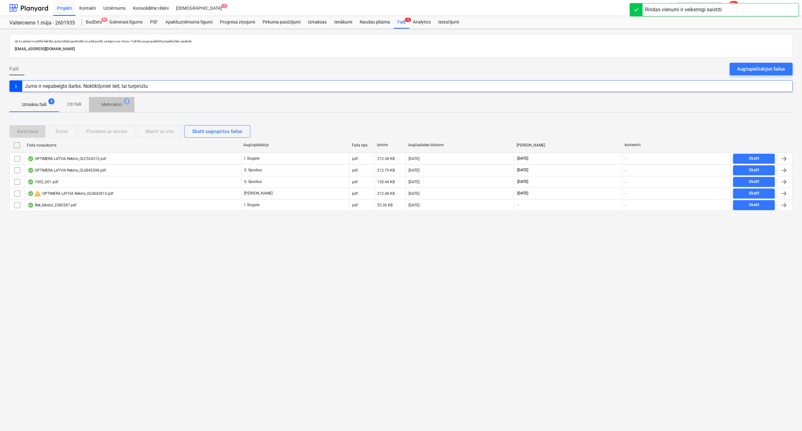
click at [116, 103] on p "Melnraksti" at bounding box center [112, 104] width 20 height 7
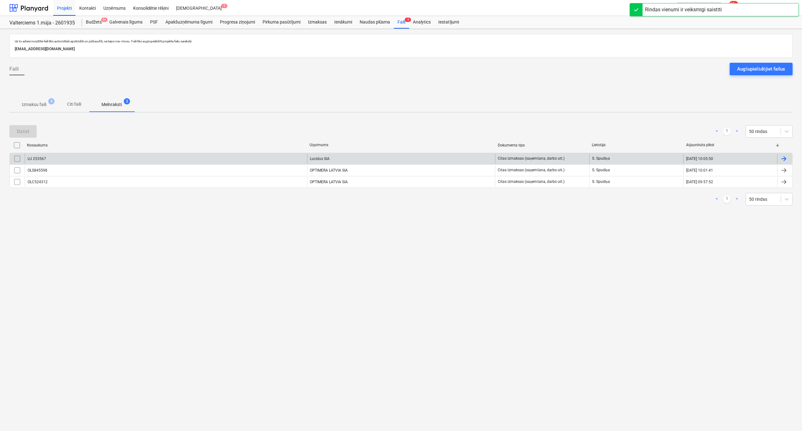
click at [63, 160] on div "LU 253567" at bounding box center [166, 159] width 282 height 10
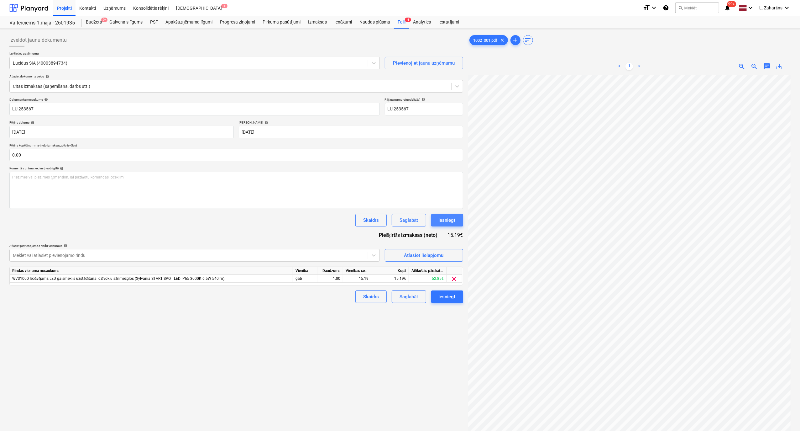
click at [448, 222] on div "Iesniegt" at bounding box center [447, 220] width 17 height 8
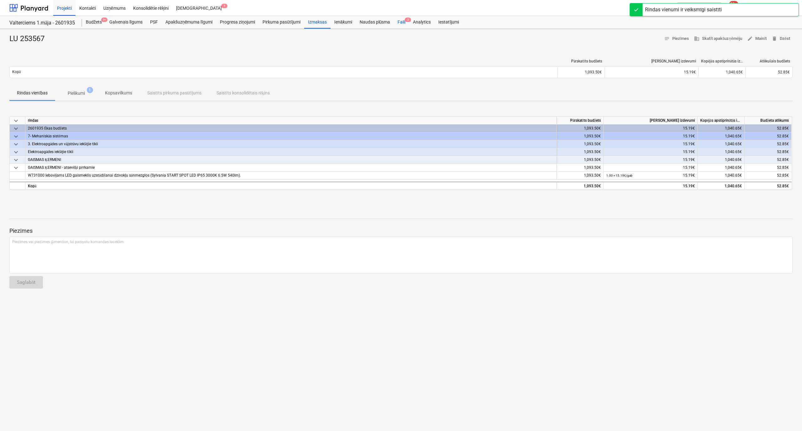
click at [397, 20] on div "Faili 3" at bounding box center [401, 22] width 15 height 13
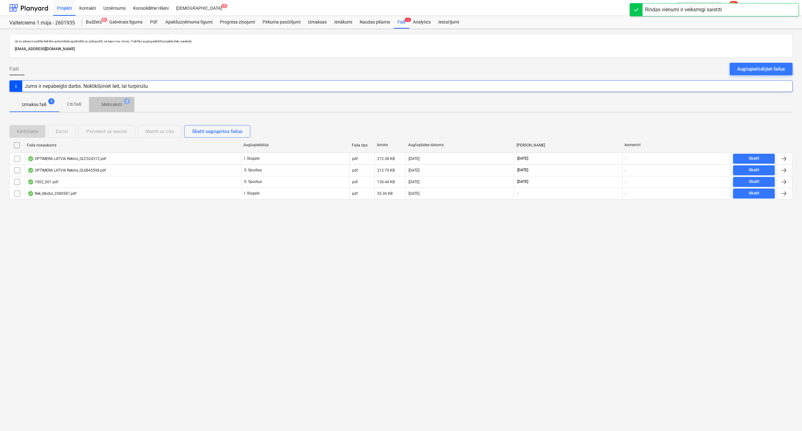
click at [115, 103] on p "Melnraksti" at bounding box center [112, 104] width 20 height 7
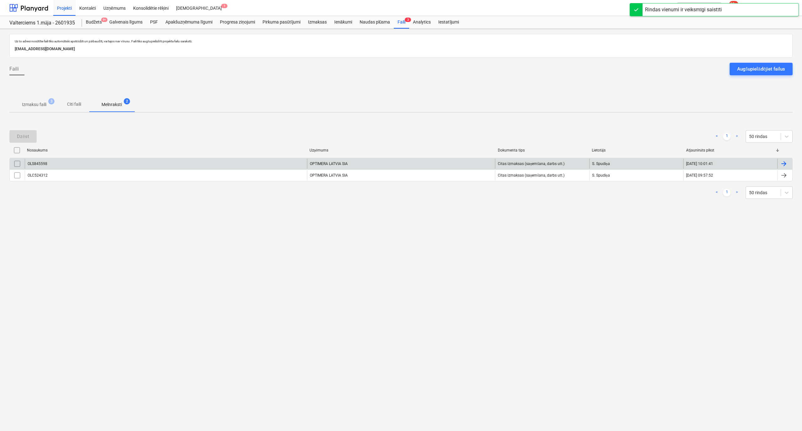
click at [89, 165] on div "OLS845598" at bounding box center [166, 164] width 282 height 10
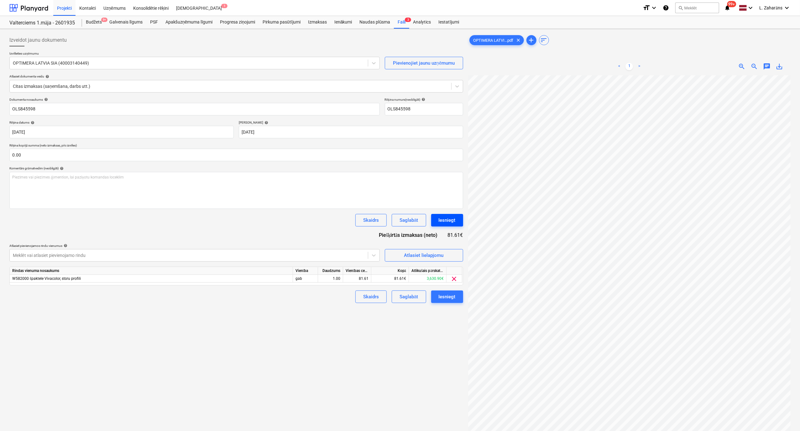
click at [452, 220] on div "Iesniegt" at bounding box center [447, 220] width 17 height 8
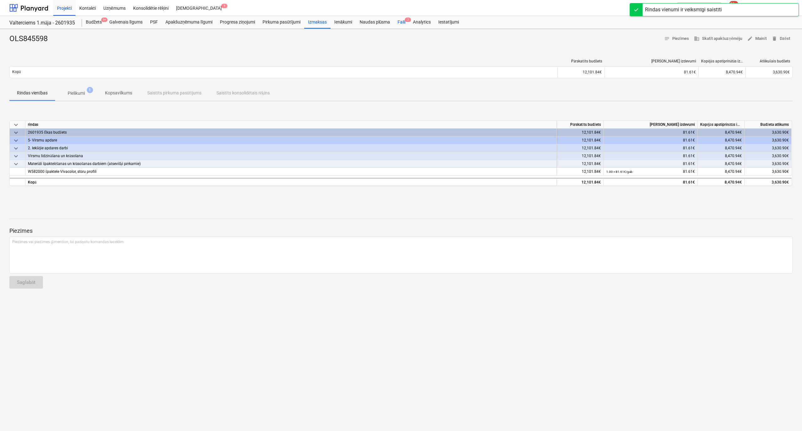
drag, startPoint x: 402, startPoint y: 20, endPoint x: 395, endPoint y: 23, distance: 7.5
click at [402, 19] on div "Faili 2" at bounding box center [401, 22] width 15 height 13
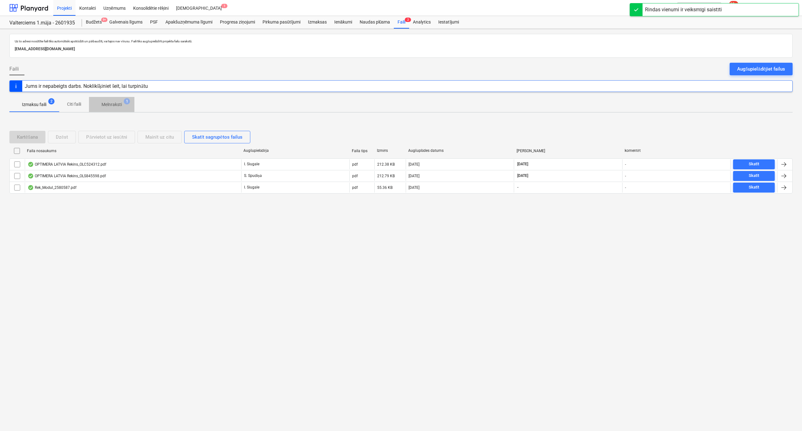
click at [108, 102] on p "Melnraksti" at bounding box center [112, 104] width 20 height 7
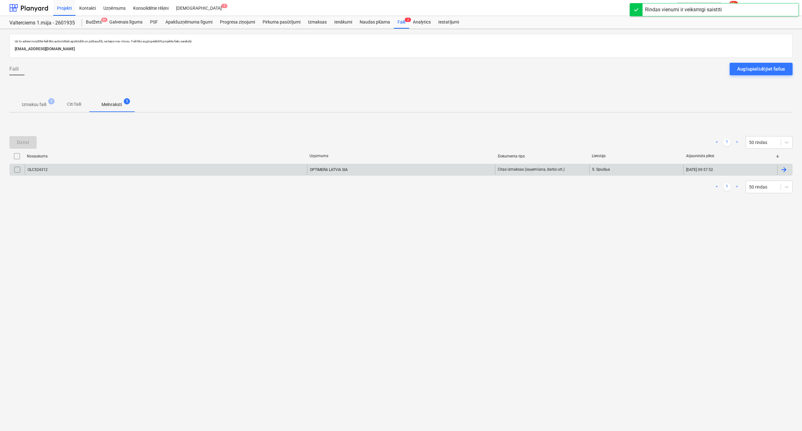
click at [65, 169] on div "OLC524312" at bounding box center [166, 170] width 282 height 10
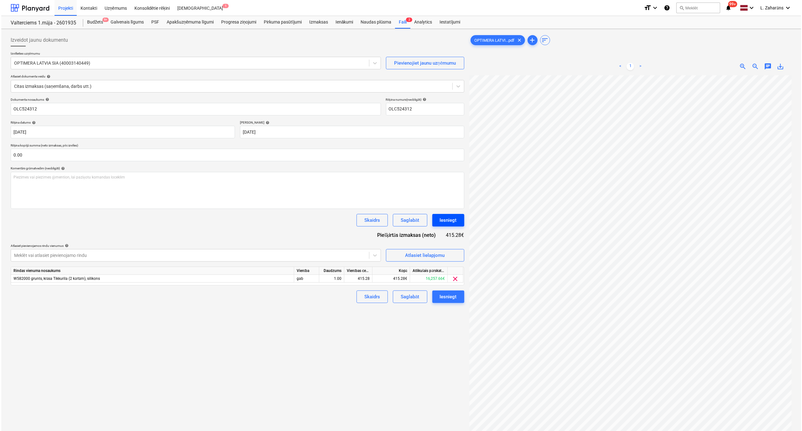
scroll to position [53, 0]
click at [449, 218] on div "Iesniegt" at bounding box center [447, 220] width 17 height 8
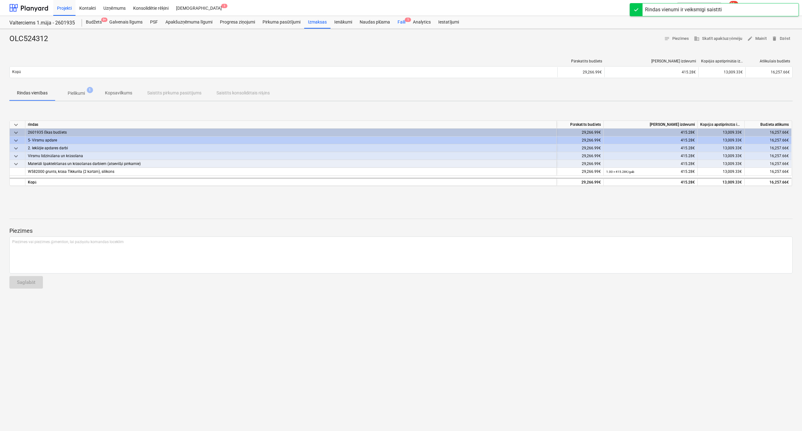
click at [402, 21] on div "Faili 1" at bounding box center [401, 22] width 15 height 13
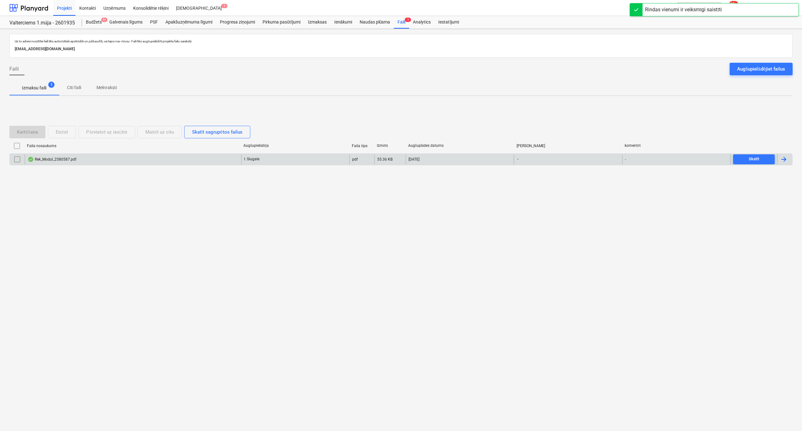
click at [76, 157] on div "Rek_Modul_2580587.pdf" at bounding box center [52, 159] width 49 height 5
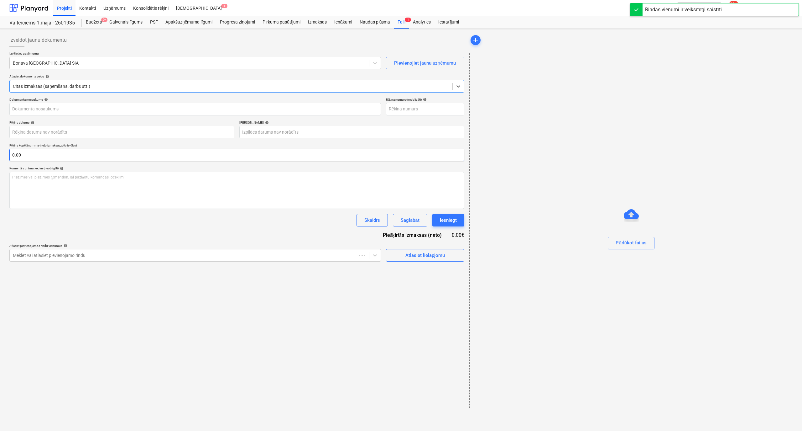
type input "2580587"
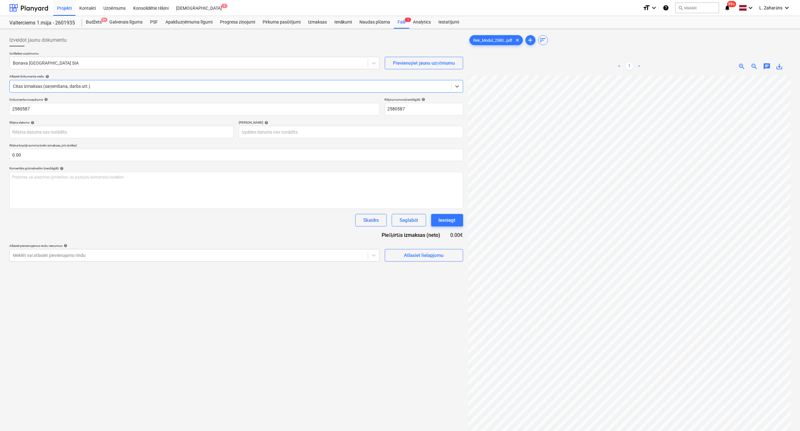
click at [779, 66] on span "save_alt" at bounding box center [780, 67] width 8 height 8
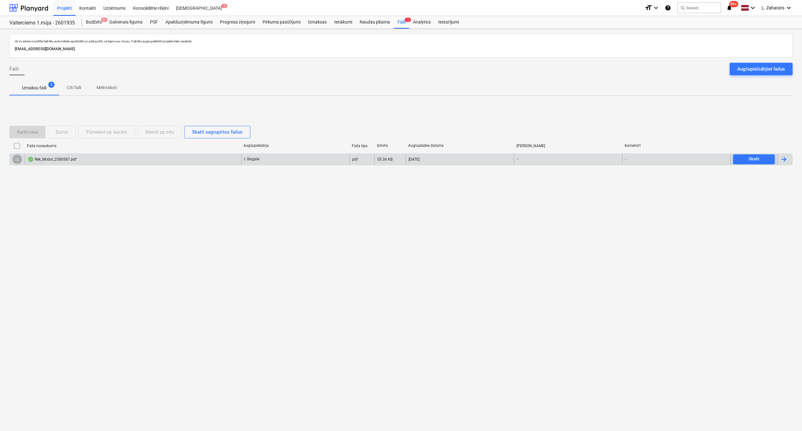
click at [19, 157] on input "checkbox" at bounding box center [17, 159] width 10 height 10
click at [65, 132] on div "Dzēst" at bounding box center [62, 132] width 12 height 8
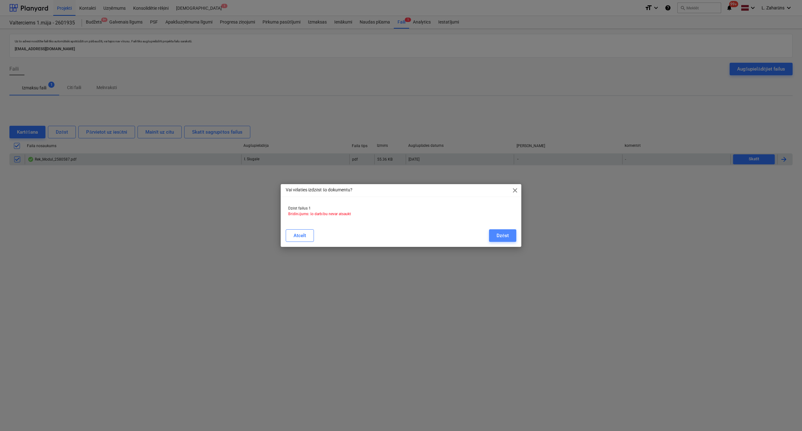
click at [500, 234] on div "Dzēst" at bounding box center [503, 235] width 12 height 8
